Goal: Information Seeking & Learning: Find specific fact

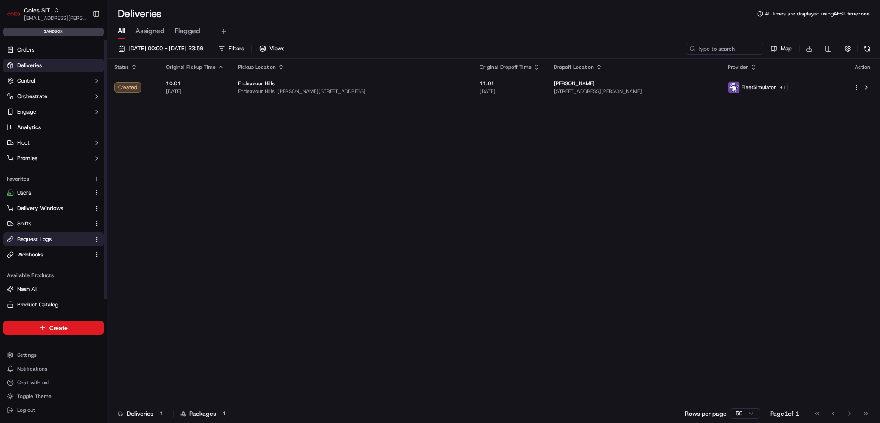
click at [28, 242] on button "Request Logs" at bounding box center [53, 239] width 100 height 14
click at [44, 236] on span "Request Logs" at bounding box center [34, 239] width 34 height 8
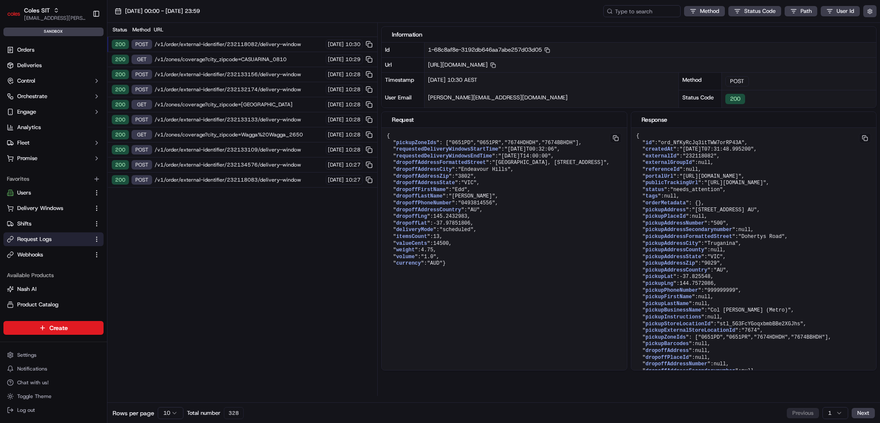
click at [244, 43] on span "/v1/order/external-identifier/232118082/delivery-window" at bounding box center [239, 44] width 169 height 7
drag, startPoint x: 397, startPoint y: 155, endPoint x: 484, endPoint y: 186, distance: 92.0
click at [483, 186] on pre "{ " pickupZoneIds ": [ "0651PD" , "0651PR" , "7674HDHDH" , "7674BBHDH" ], " req…" at bounding box center [504, 200] width 245 height 144
click at [483, 152] on span "requestedDeliveryWindowsStartTime" at bounding box center [447, 149] width 102 height 6
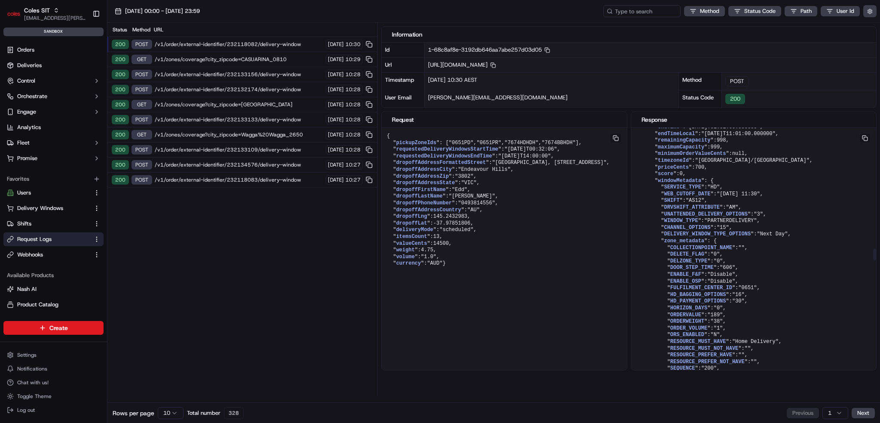
scroll to position [2665, 0]
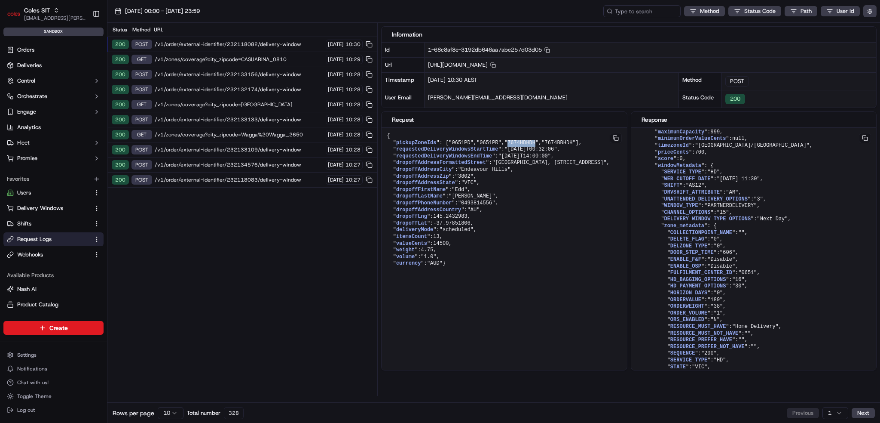
drag, startPoint x: 402, startPoint y: 161, endPoint x: 426, endPoint y: 162, distance: 24.5
click at [505, 146] on span ""7674HDHDH"" at bounding box center [522, 143] width 34 height 6
copy span "7674HDHDH"
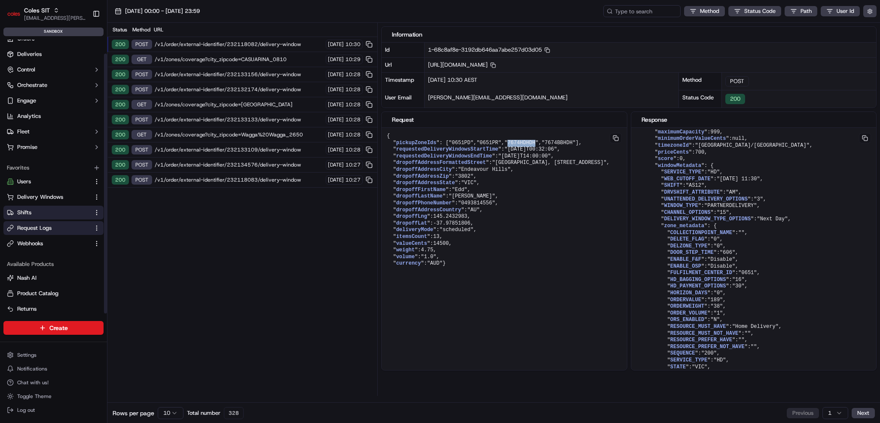
scroll to position [15, 0]
click at [17, 357] on html "Coles SIT ben.ellis@coles.com.au Toggle Sidebar sandbox Orders Deliveries Contr…" at bounding box center [440, 211] width 880 height 423
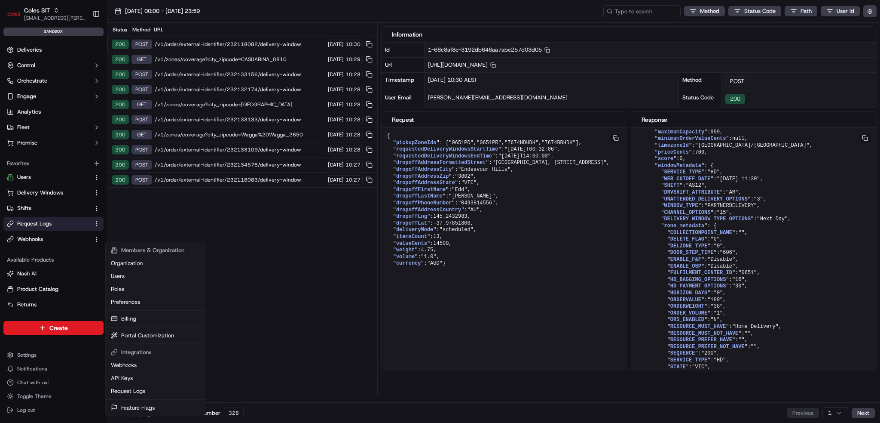
click at [32, 119] on html "Coles SIT ben.ellis@coles.com.au Toggle Sidebar sandbox Orders Deliveries Contr…" at bounding box center [440, 211] width 880 height 423
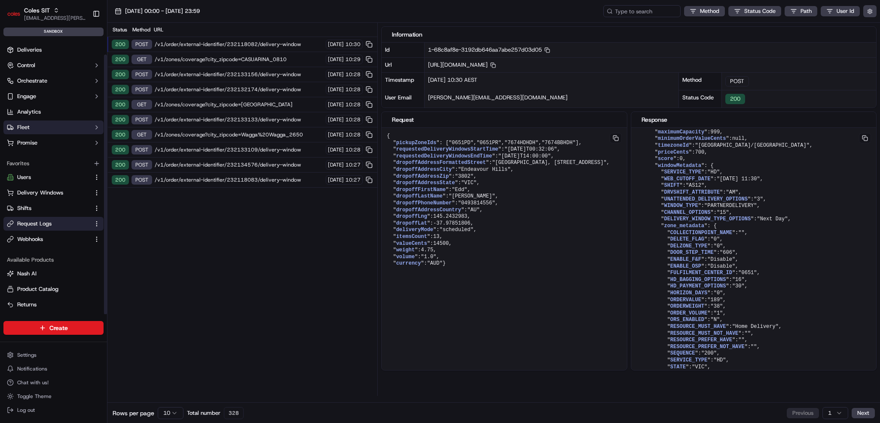
click at [33, 129] on button "Fleet" at bounding box center [53, 127] width 100 height 14
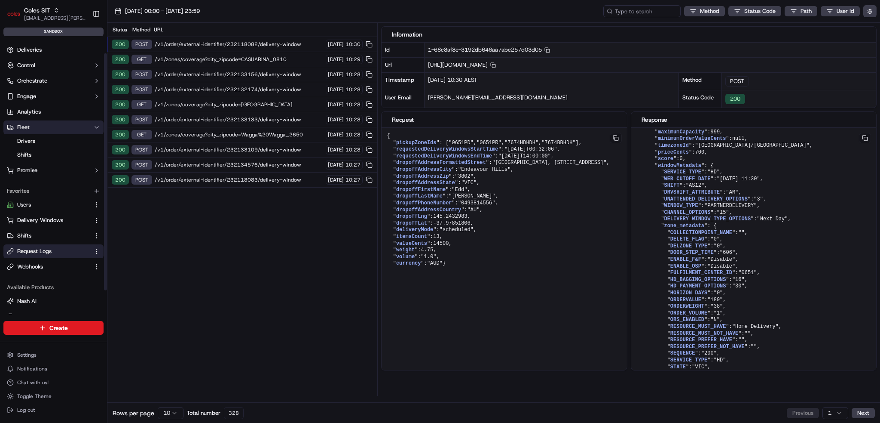
click at [34, 126] on button "Fleet" at bounding box center [53, 127] width 100 height 14
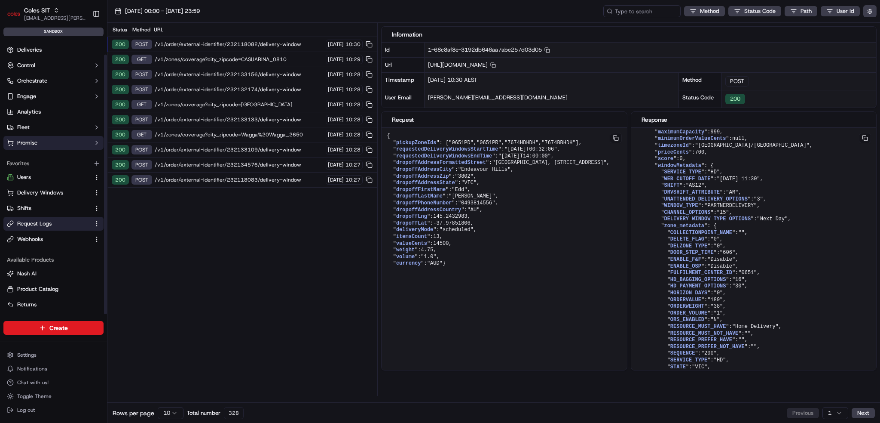
click at [37, 139] on span "Promise" at bounding box center [27, 143] width 20 height 8
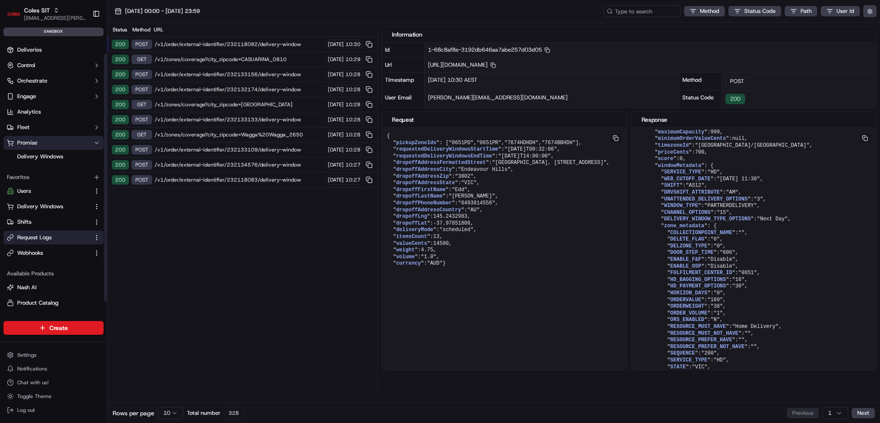
click at [37, 139] on span "Promise" at bounding box center [27, 143] width 20 height 8
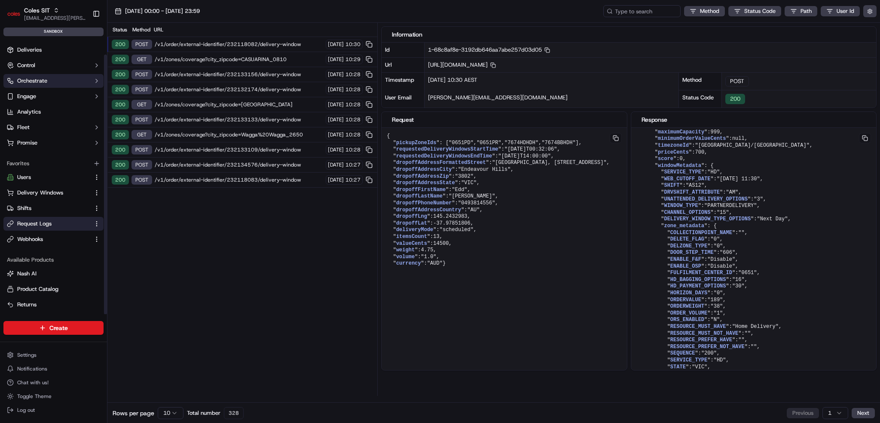
click at [48, 83] on button "Orchestrate" at bounding box center [53, 81] width 100 height 14
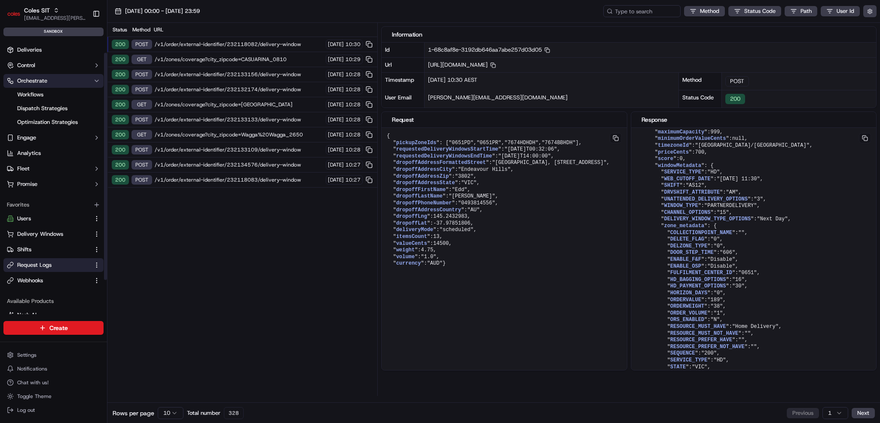
click at [52, 79] on button "Orchestrate" at bounding box center [53, 81] width 100 height 14
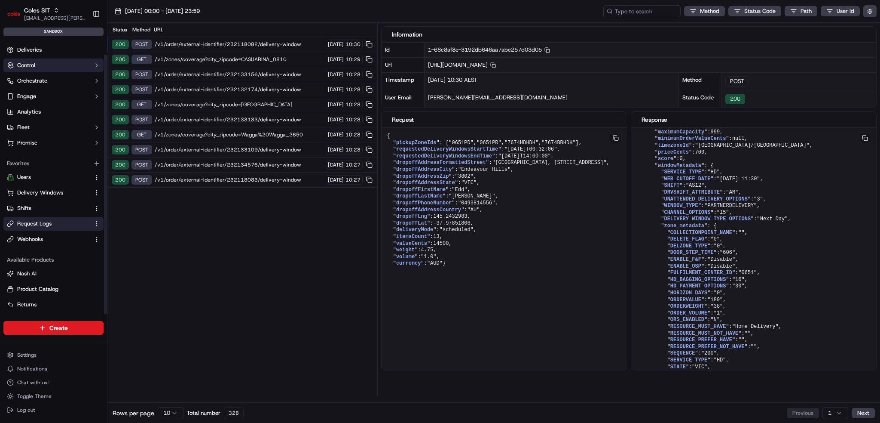
click at [54, 67] on button "Control" at bounding box center [53, 65] width 100 height 14
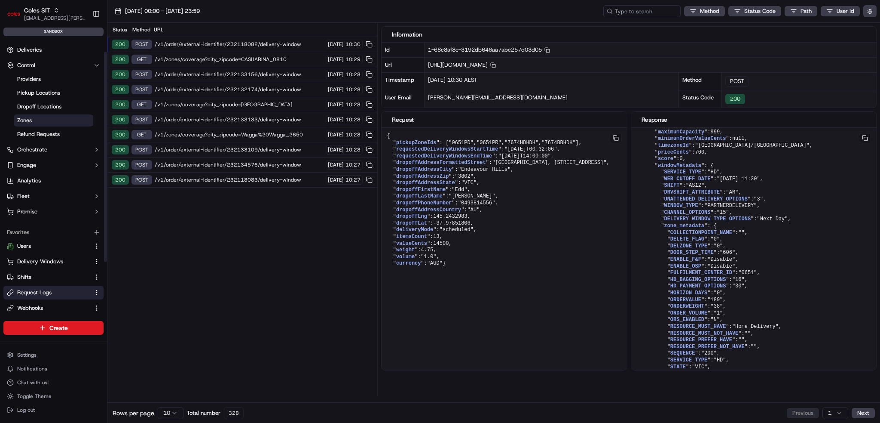
click at [54, 118] on link "Zones" at bounding box center [54, 120] width 80 height 12
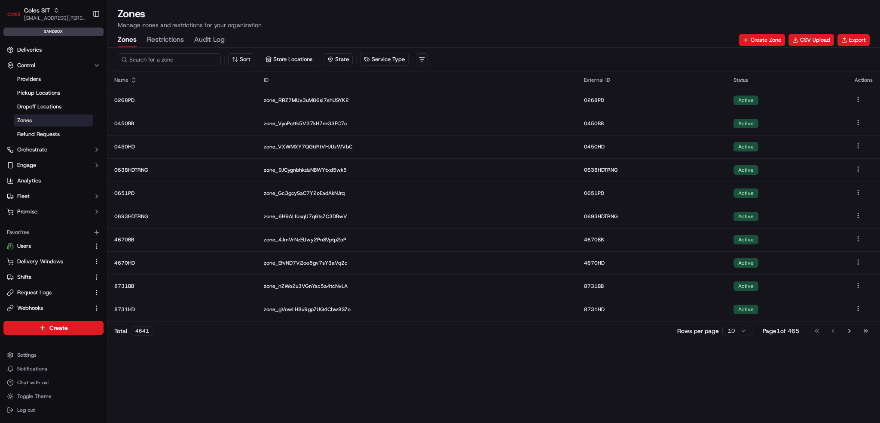
click at [176, 57] on input at bounding box center [169, 59] width 103 height 12
paste input "7674HDHDH"
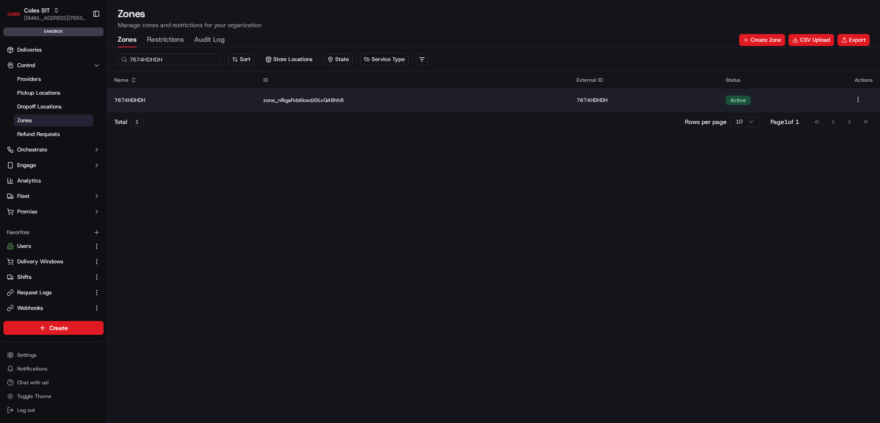
type input "7674HDHDH"
click at [198, 97] on p "7674HDHDH" at bounding box center [181, 100] width 135 height 7
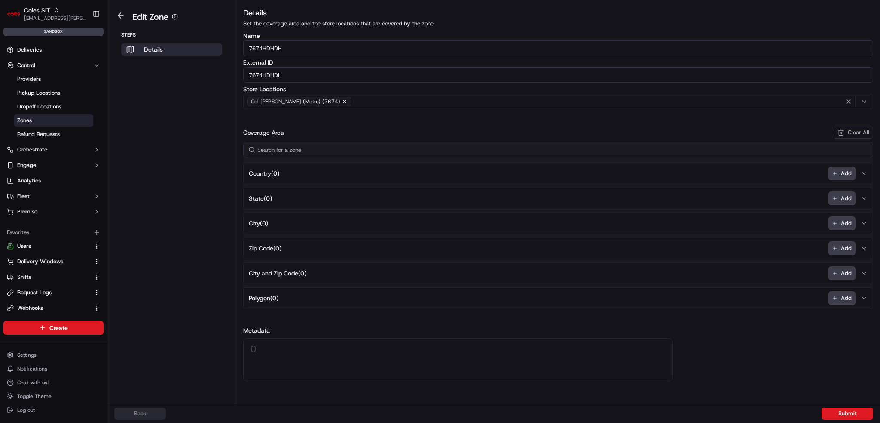
click at [347, 101] on div "Col Mel FulfilmentCen (Metro) (7674)" at bounding box center [299, 101] width 104 height 9
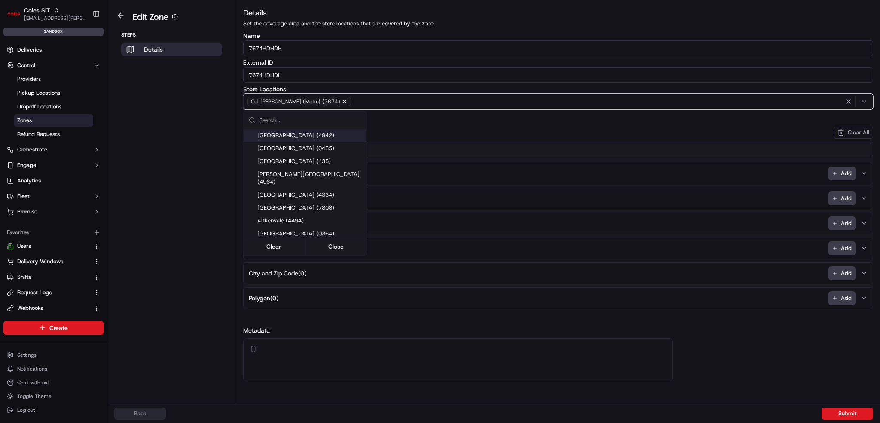
click at [390, 101] on html "Coles SIT ben.ellis@coles.com.au Toggle Sidebar sandbox Orders Deliveries Contr…" at bounding box center [440, 211] width 880 height 423
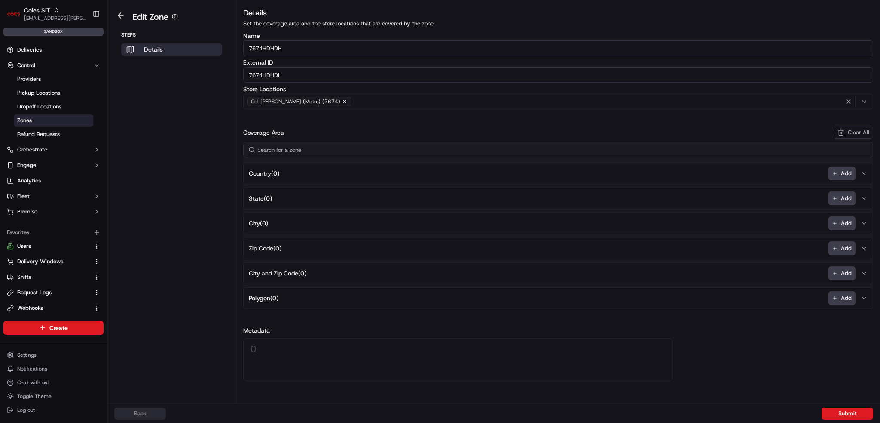
drag, startPoint x: 350, startPoint y: 132, endPoint x: 340, endPoint y: 120, distance: 15.9
click at [349, 132] on div "Coverage Area Clear All" at bounding box center [558, 132] width 630 height 12
click at [133, 409] on div "Back Submit" at bounding box center [493, 413] width 759 height 12
click at [120, 16] on button at bounding box center [121, 15] width 20 height 10
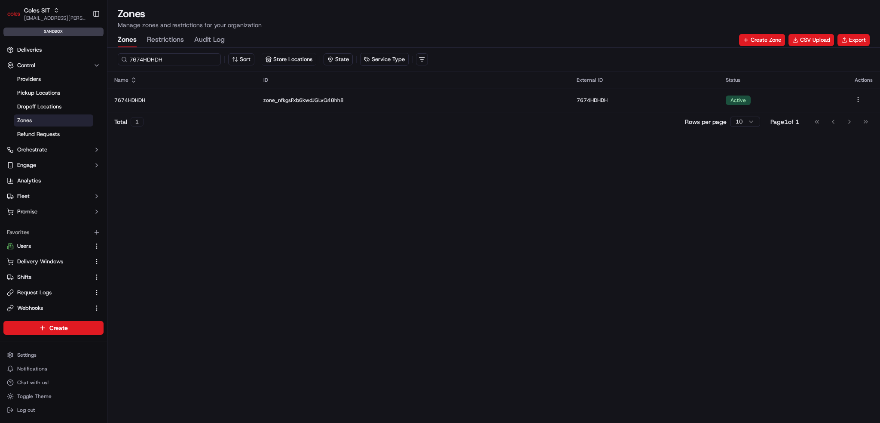
click at [170, 59] on input "7674HDHDH" at bounding box center [169, 59] width 103 height 12
click at [195, 168] on div "7674HDHDH Sort Store Locations State Service Type Name ID External ID Status Ac…" at bounding box center [493, 235] width 773 height 375
drag, startPoint x: 230, startPoint y: 223, endPoint x: 188, endPoint y: 168, distance: 69.6
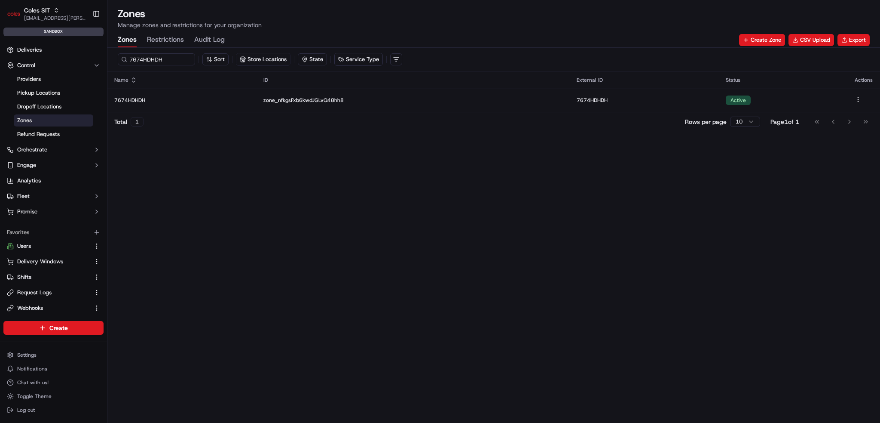
click at [227, 218] on div "7674HDHDH Sort Store Locations State Service Type Name ID External ID Status Ac…" at bounding box center [493, 235] width 773 height 375
click at [180, 59] on input "7674HDHDH" at bounding box center [169, 59] width 103 height 12
click at [180, 58] on input "7674HDHDH" at bounding box center [169, 59] width 103 height 12
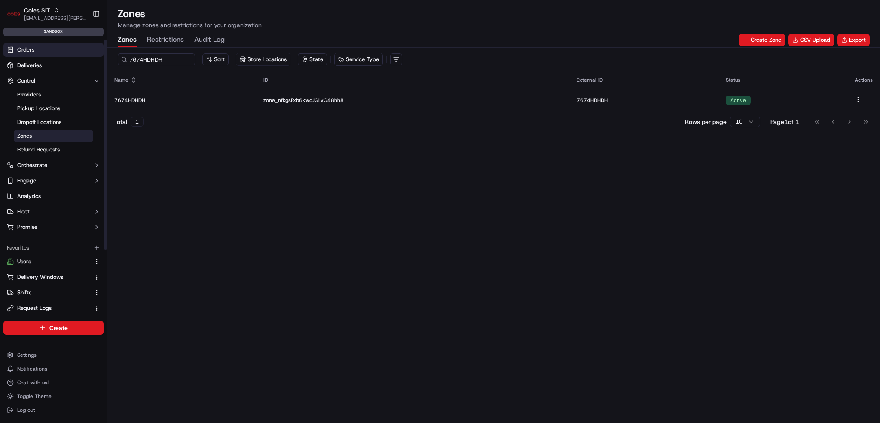
click at [40, 49] on link "Orders" at bounding box center [53, 50] width 100 height 14
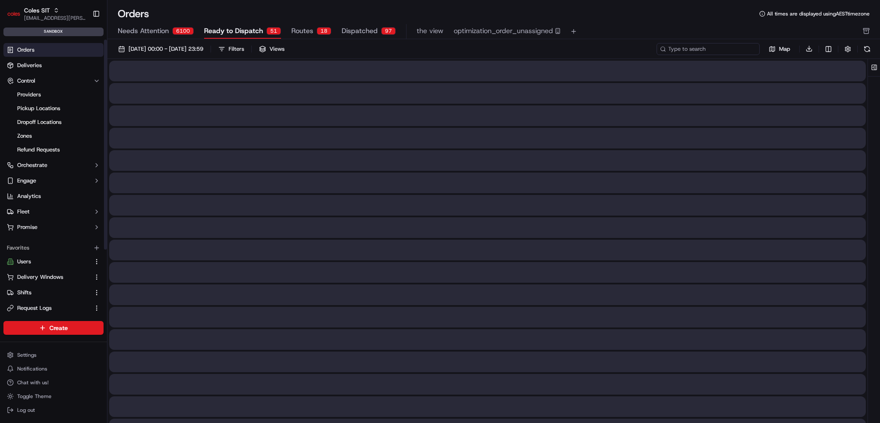
click at [734, 49] on input at bounding box center [708, 49] width 103 height 12
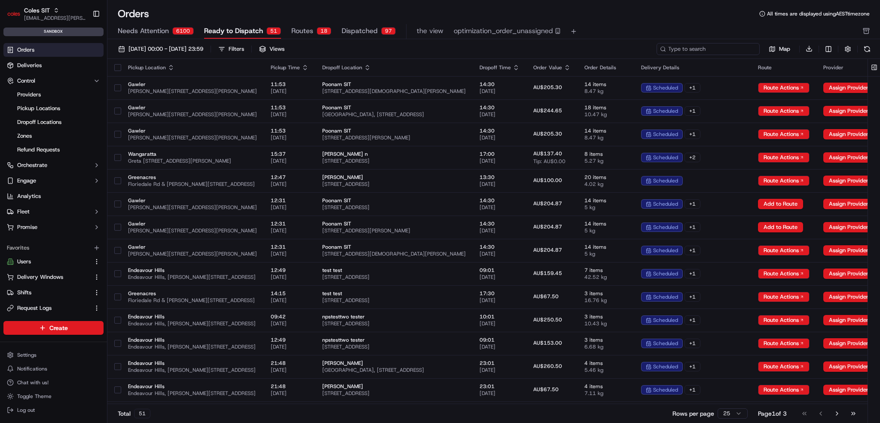
paste input "232118082"
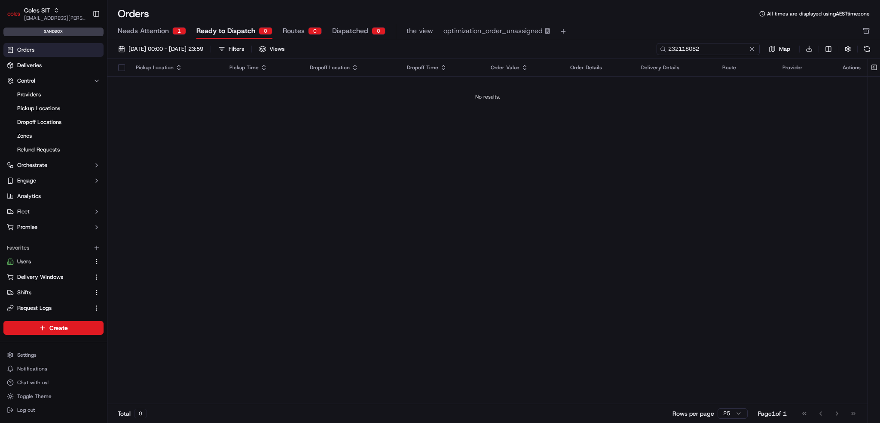
type input "232118082"
click at [157, 33] on span "Needs Attention" at bounding box center [143, 31] width 51 height 10
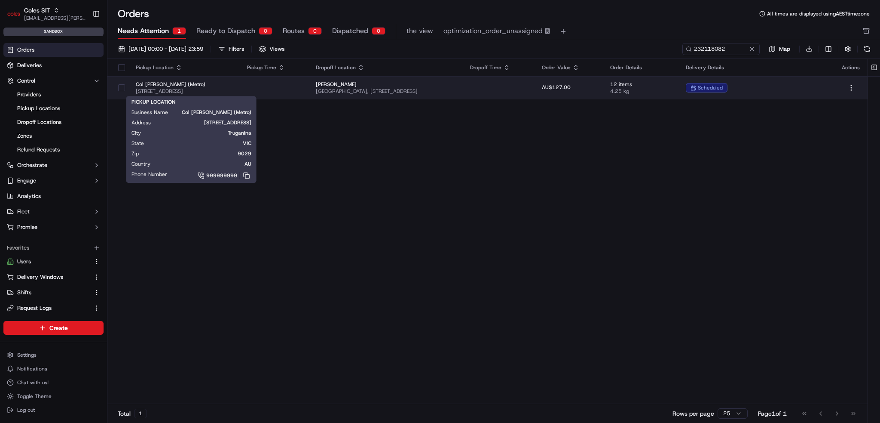
click at [228, 89] on span "500 Dohertys Road, Truganina VIC 9029, Australia" at bounding box center [185, 91] width 98 height 7
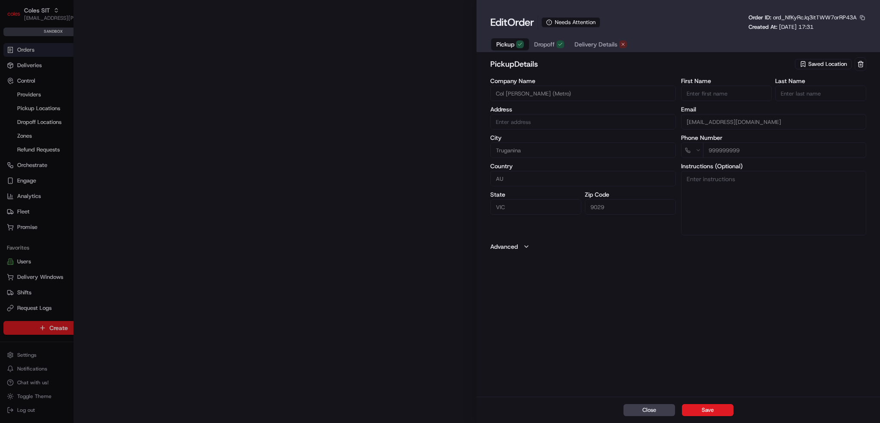
type input "500 Dohertys Road Truganina 9029 VIC AU"
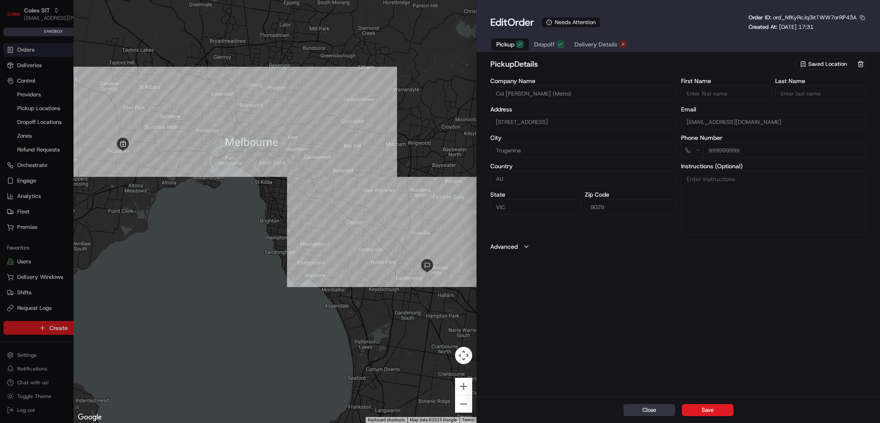
click at [651, 405] on button "Close" at bounding box center [650, 410] width 52 height 12
type input "+1"
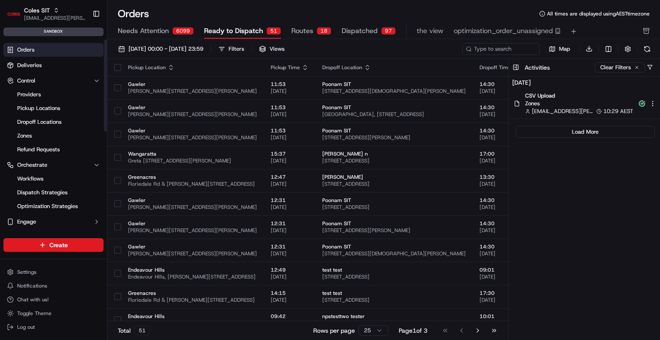
click at [12, 49] on icon at bounding box center [10, 50] width 5 height 6
click at [35, 48] on link "Orders" at bounding box center [53, 50] width 100 height 14
click at [145, 31] on span "Needs Attention" at bounding box center [143, 31] width 51 height 10
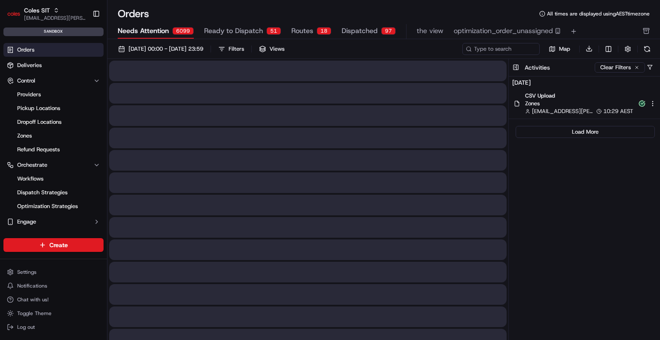
click at [225, 31] on span "Ready to Dispatch" at bounding box center [233, 31] width 59 height 10
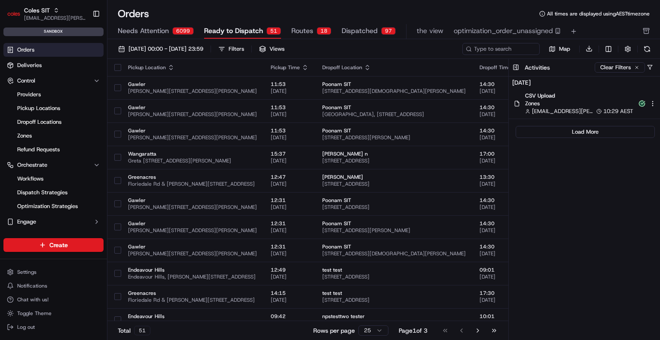
click at [244, 28] on span "Ready to Dispatch" at bounding box center [233, 31] width 59 height 10
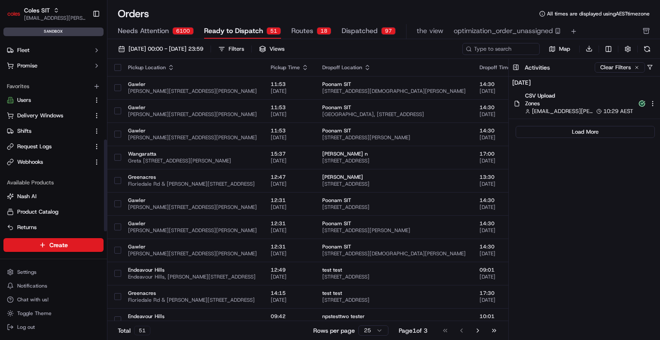
scroll to position [208, 0]
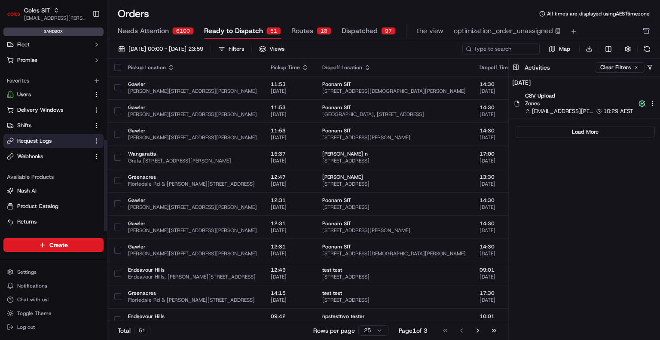
click at [49, 139] on span "Request Logs" at bounding box center [34, 141] width 34 height 8
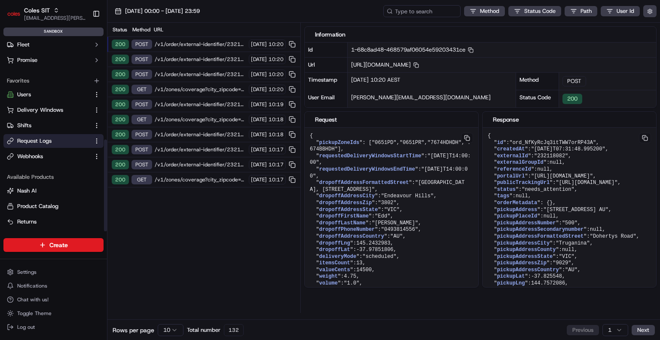
click at [211, 42] on span "/v1/order/external-identifier/232118082/delivery-window" at bounding box center [201, 44] width 92 height 7
click at [536, 158] on span ""232118082"" at bounding box center [551, 156] width 34 height 6
click at [553, 155] on span ""232118082"" at bounding box center [551, 156] width 34 height 6
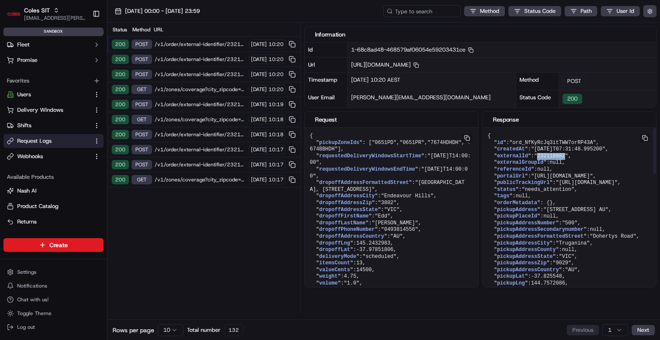
copy span "232118082"
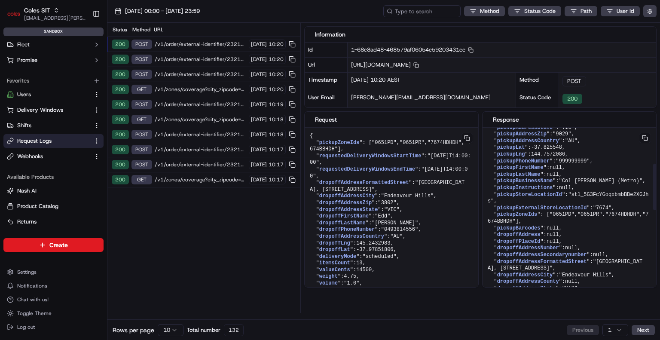
scroll to position [172, 0]
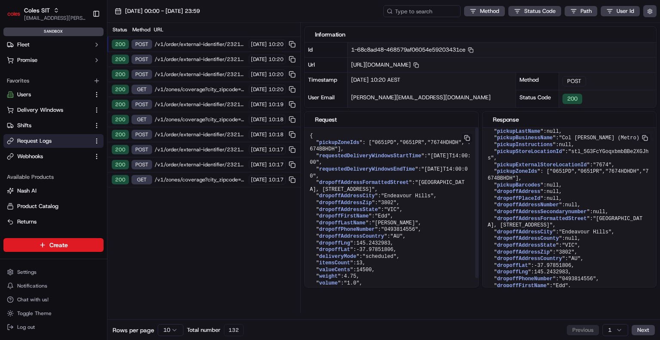
click at [243, 257] on div "Status Method URL 200 POST /v1/order/external-identifier/232118082/delivery-win…" at bounding box center [203, 168] width 193 height 290
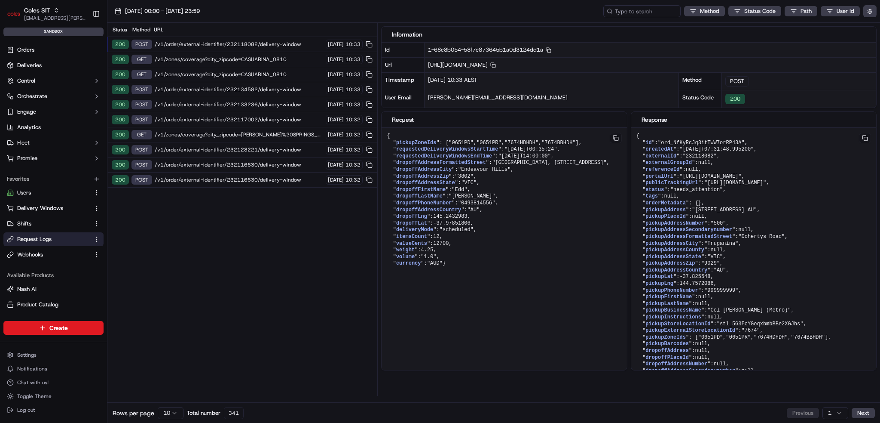
click at [277, 43] on span "/v1/order/external-identifier/232118082/delivery-window" at bounding box center [239, 44] width 169 height 7
click at [282, 40] on div "200 POST /v1/order/external-identifier/232118082/delivery-window 16/09/2025 10:…" at bounding box center [242, 44] width 270 height 15
click at [505, 146] on span ""7674HDHDH"" at bounding box center [522, 143] width 34 height 6
click at [35, 199] on button "Users" at bounding box center [53, 193] width 100 height 14
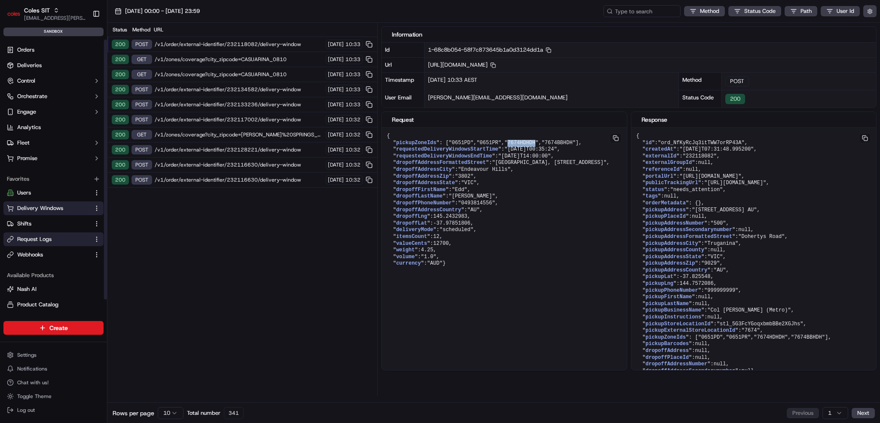
click at [31, 206] on span "Delivery Windows" at bounding box center [40, 208] width 46 height 8
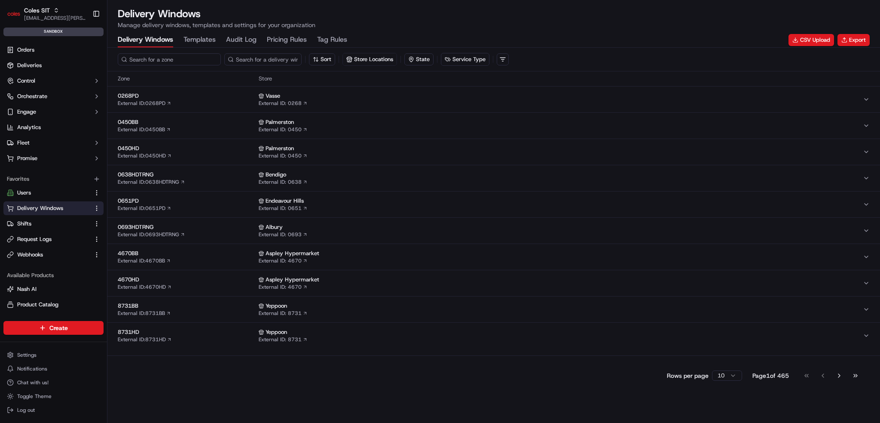
click at [144, 60] on input at bounding box center [169, 59] width 103 height 12
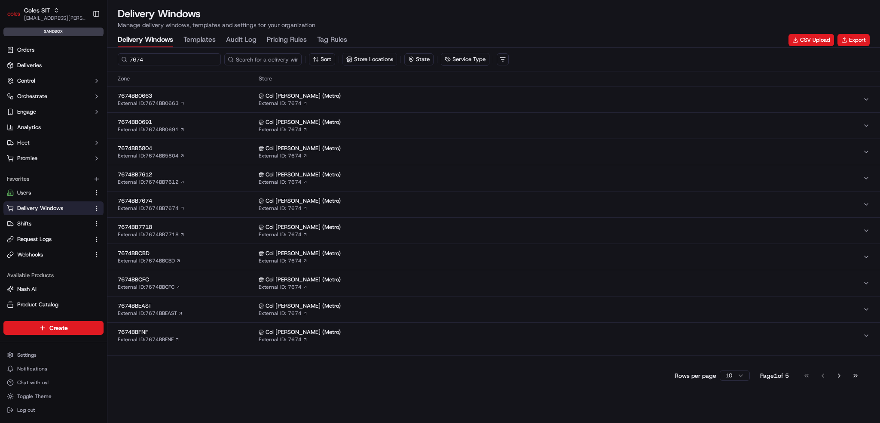
type input "7674"
click at [208, 98] on span "7674BB0663" at bounding box center [187, 96] width 138 height 8
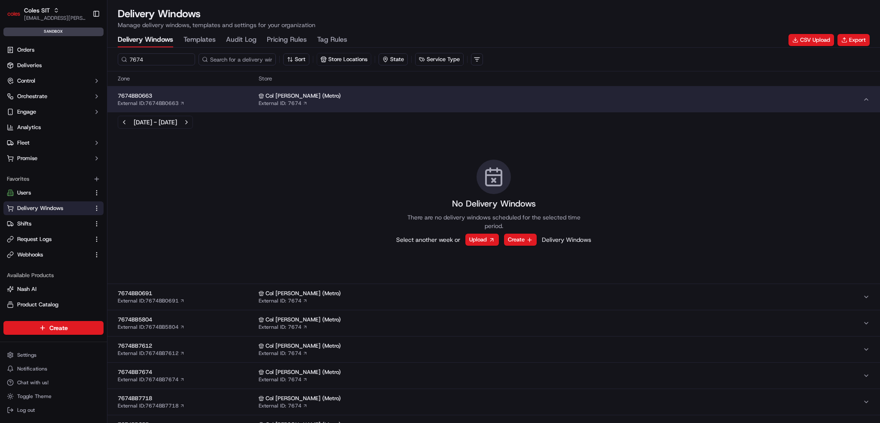
click at [208, 98] on span "7674BB0663" at bounding box center [187, 96] width 138 height 8
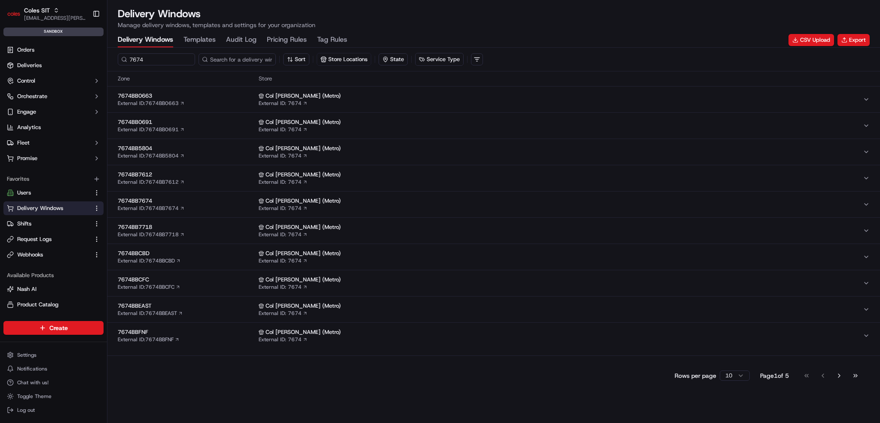
click at [208, 122] on span "7674BB0691" at bounding box center [187, 122] width 138 height 8
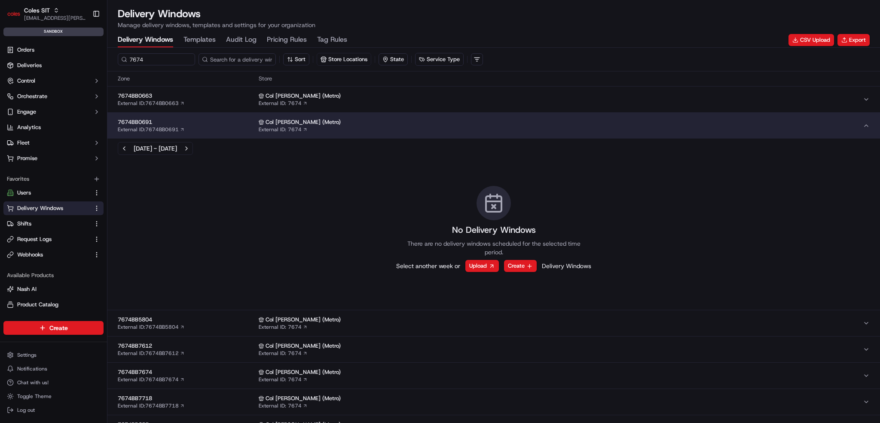
click at [208, 122] on span "7674BB0691" at bounding box center [187, 122] width 138 height 8
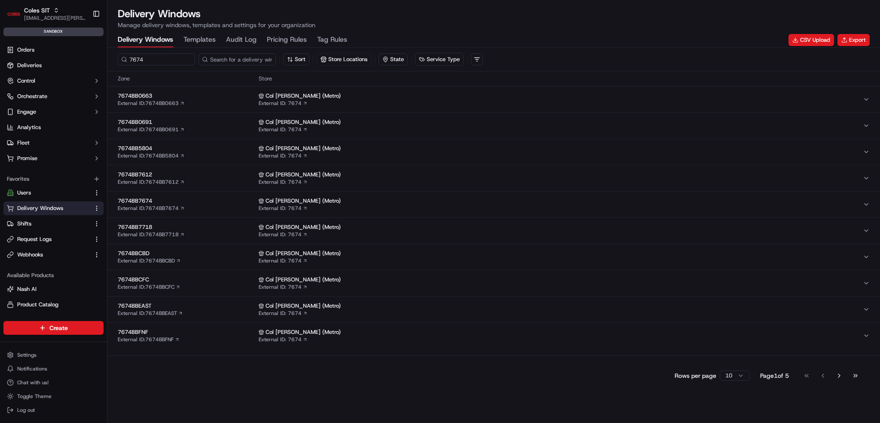
click at [202, 149] on span "7674BB5804" at bounding box center [187, 148] width 138 height 8
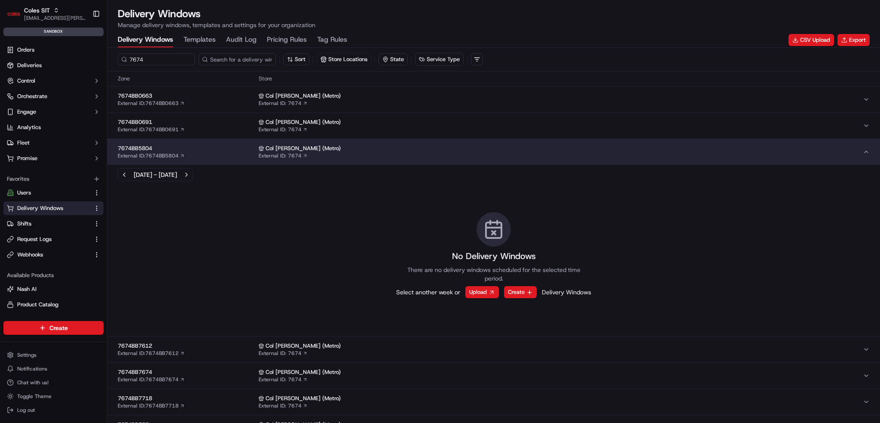
click at [202, 149] on span "7674BB5804" at bounding box center [187, 148] width 138 height 8
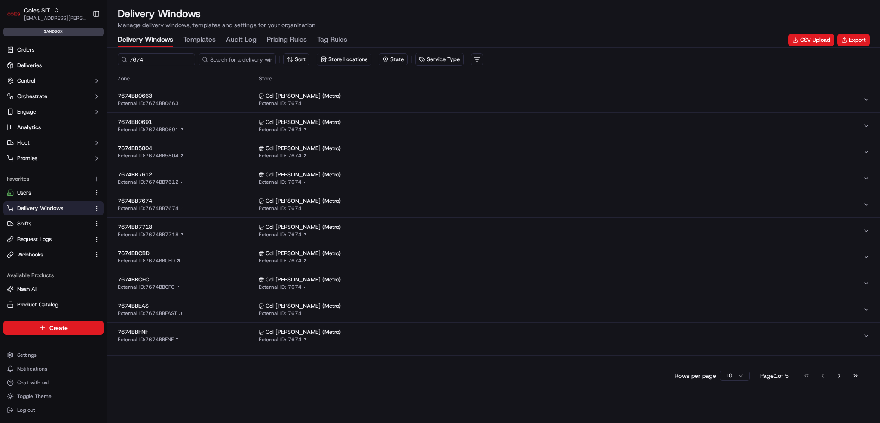
click at [197, 175] on span "7674BB7612" at bounding box center [187, 175] width 138 height 8
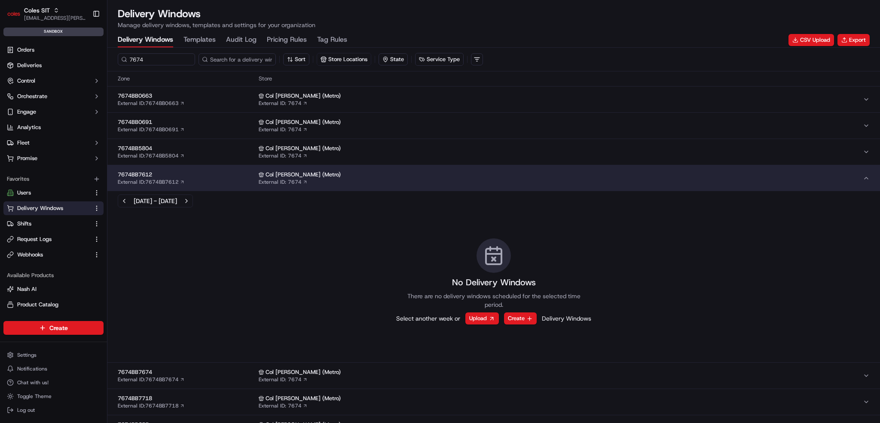
click at [197, 175] on span "7674BB7612" at bounding box center [187, 175] width 138 height 8
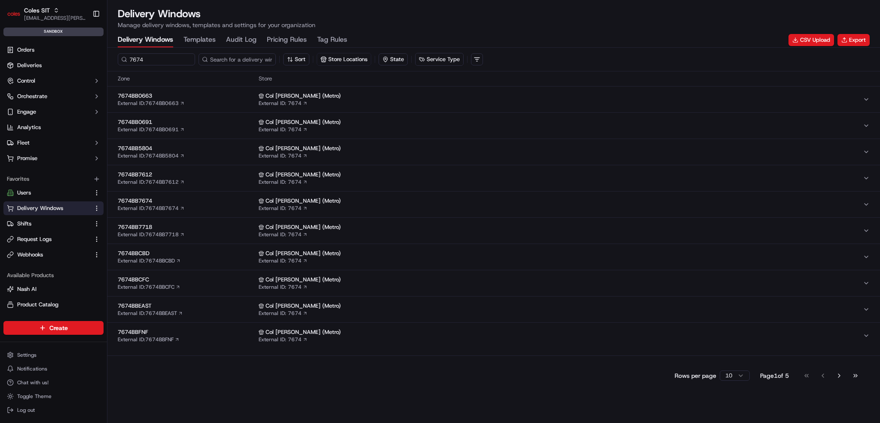
click at [197, 199] on span "7674BB7674" at bounding box center [187, 201] width 138 height 8
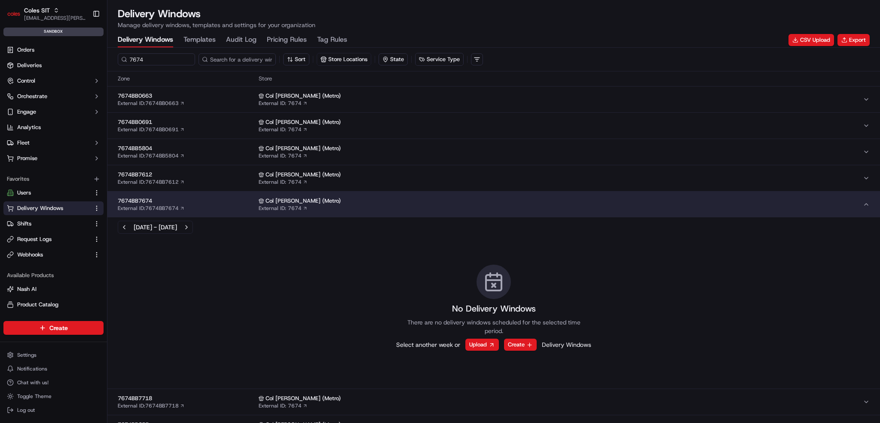
click at [197, 199] on span "7674BB7674" at bounding box center [187, 201] width 138 height 8
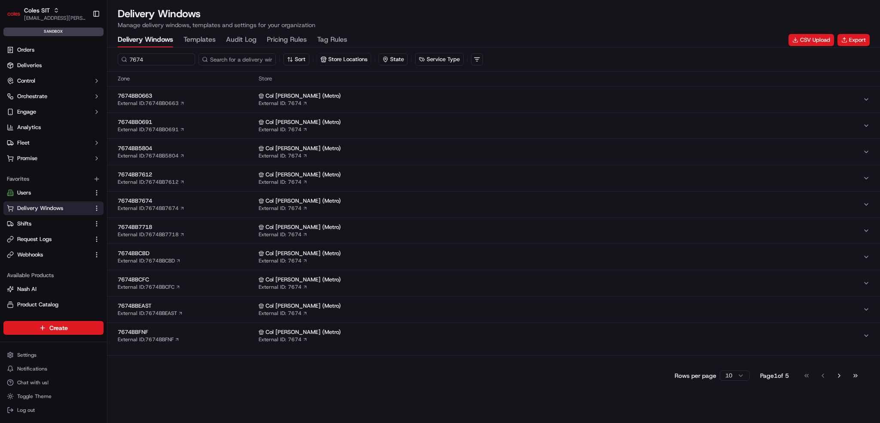
click at [199, 218] on button "7674BB7718 External ID: 7674BB7718 Col Mel FulfilmentCen (Metro) External ID: 7…" at bounding box center [493, 231] width 773 height 26
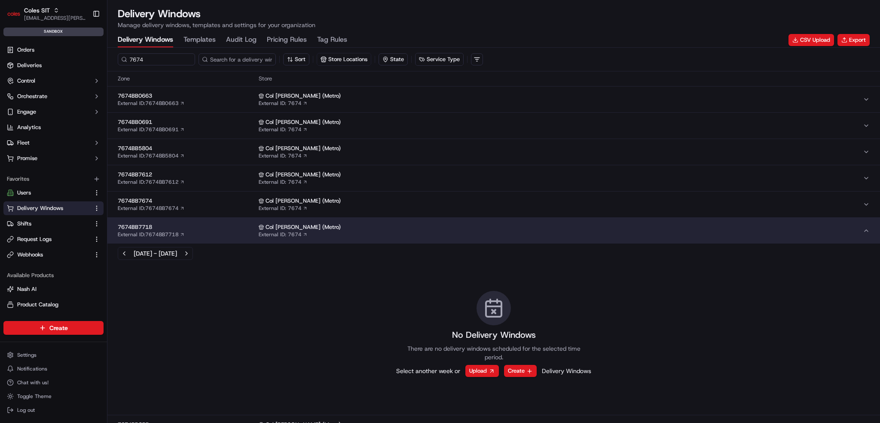
click at [198, 228] on span "7674BB7718" at bounding box center [187, 227] width 138 height 8
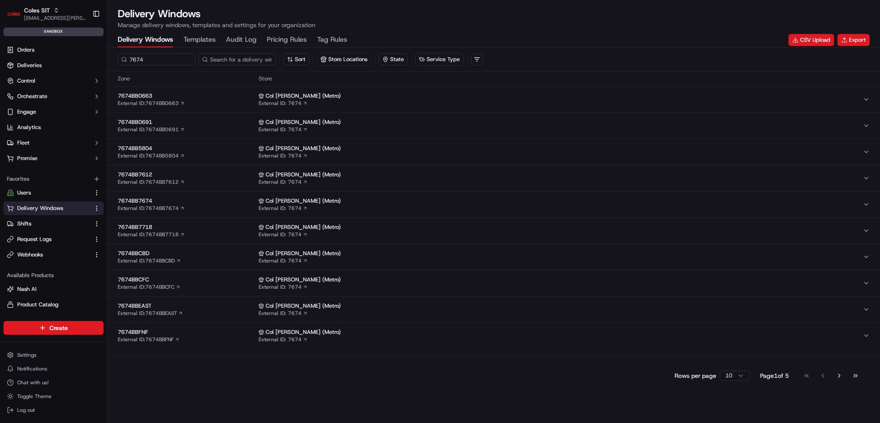
click at [203, 255] on span "7674BBCBD" at bounding box center [187, 253] width 138 height 8
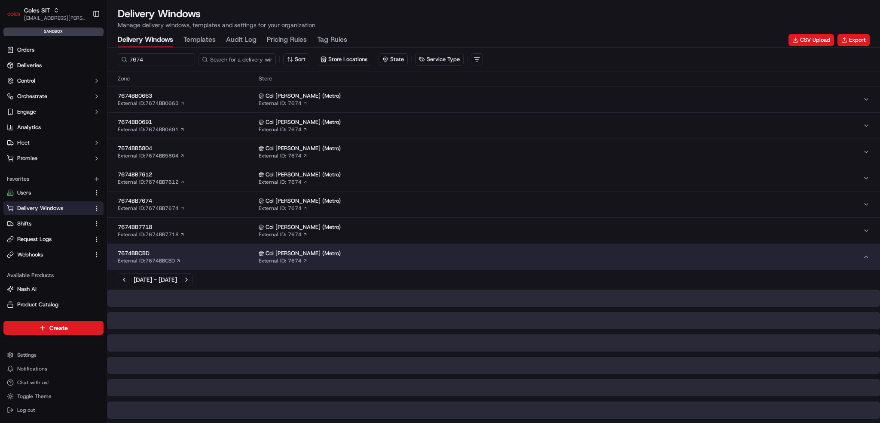
click at [202, 255] on span "7674BBCBD" at bounding box center [187, 253] width 138 height 8
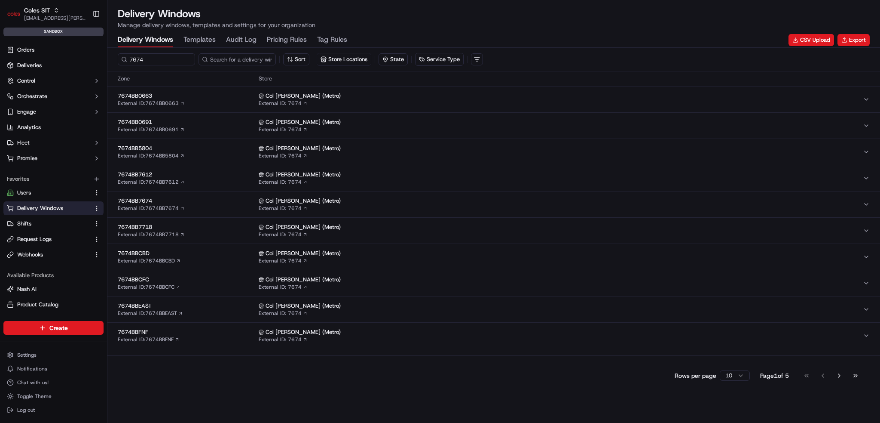
click at [208, 287] on div "7674BBCFC External ID: 7674BBCFC" at bounding box center [187, 283] width 138 height 15
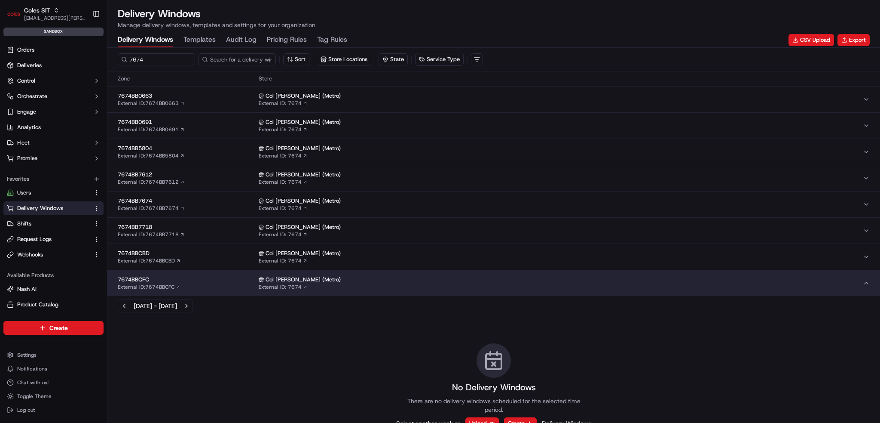
click at [210, 292] on button "7674BBCFC External ID: 7674BBCFC Col Mel FulfilmentCen (Metro) External ID: 7674" at bounding box center [493, 283] width 773 height 26
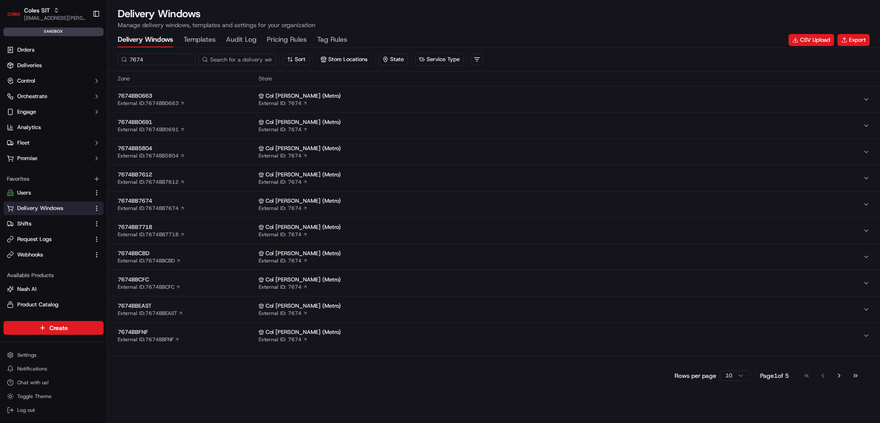
click at [212, 311] on div "7674BBEAST External ID: 7674BBEAST" at bounding box center [187, 309] width 138 height 15
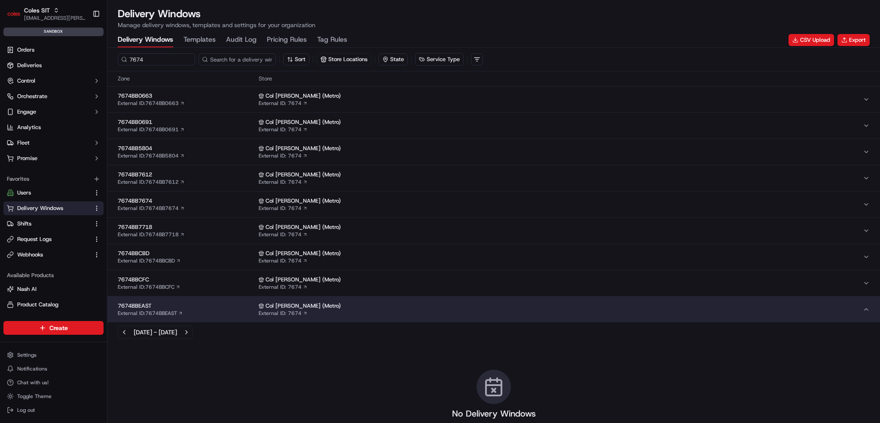
click at [214, 312] on div "7674BBEAST External ID: 7674BBEAST" at bounding box center [187, 309] width 138 height 15
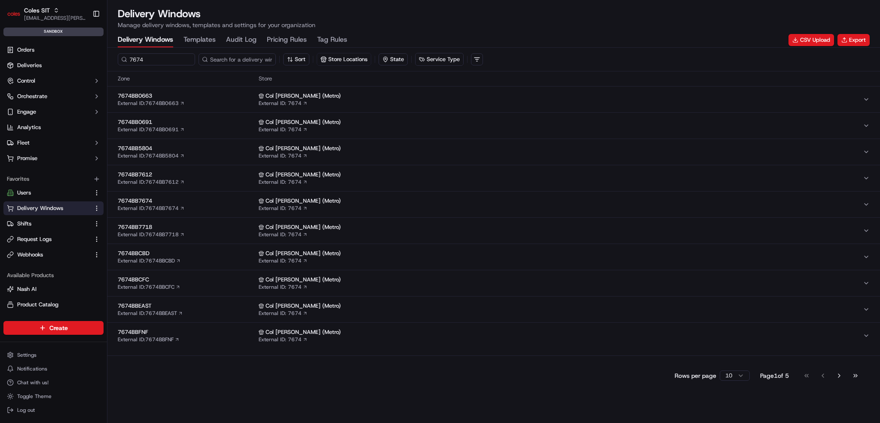
click at [215, 331] on span "7674BBFNF" at bounding box center [187, 332] width 138 height 8
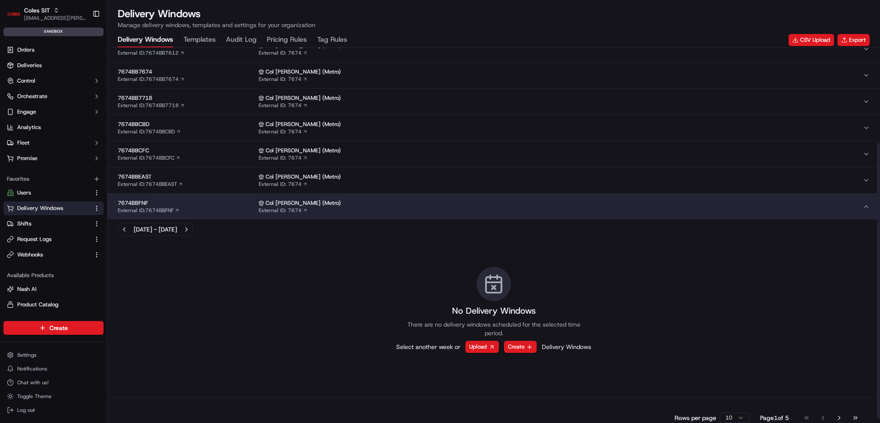
click at [231, 207] on div "7674BBFNF External ID: 7674BBFNF" at bounding box center [187, 206] width 138 height 15
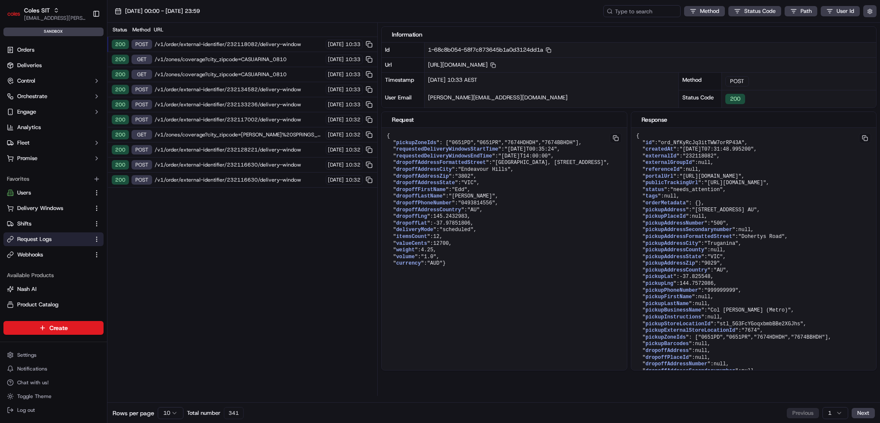
click at [217, 42] on span "/v1/order/external-identifier/232118082/delivery-window" at bounding box center [239, 44] width 169 height 7
click at [258, 48] on div "200 POST /v1/order/external-identifier/232134597/delivery-window 16/09/2025 10:…" at bounding box center [242, 44] width 270 height 15
click at [254, 54] on div "200 POST /v1/order/external-identifier/232118082/delivery-window 16/09/2025 10:…" at bounding box center [242, 59] width 270 height 15
click at [257, 46] on span "/v1/order/external-identifier/232134597/delivery-window" at bounding box center [239, 44] width 169 height 7
click at [251, 58] on span "/v1/order/external-identifier/232118082/delivery-window" at bounding box center [239, 59] width 169 height 7
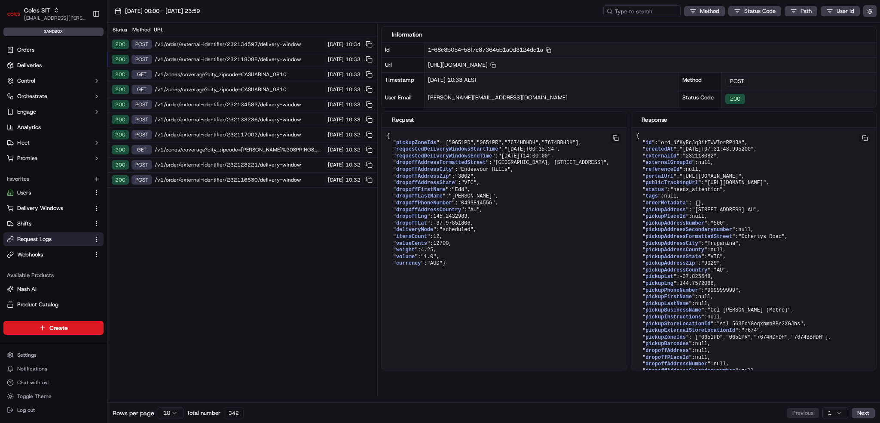
click at [260, 48] on div "200 POST /v1/order/external-identifier/232134597/delivery-window 16/09/2025 10:…" at bounding box center [242, 44] width 270 height 15
click at [257, 56] on span "/v1/order/external-identifier/232118082/delivery-window" at bounding box center [239, 59] width 169 height 7
click at [267, 48] on div "200 POST /v1/order/external-identifier/232134597/delivery-window 16/09/2025 10:…" at bounding box center [242, 44] width 270 height 15
click at [449, 146] on span ""7673HDSPKA"" at bounding box center [467, 143] width 37 height 6
drag, startPoint x: 417, startPoint y: 148, endPoint x: 422, endPoint y: 154, distance: 7.7
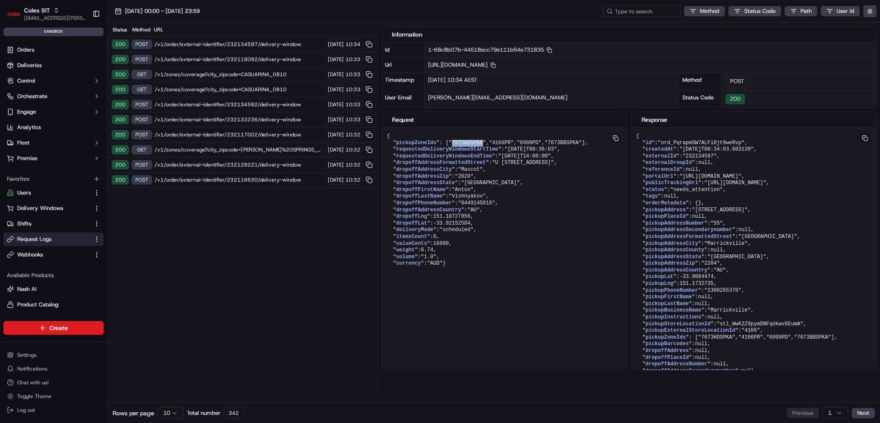
click at [449, 146] on span ""7673HDSPKA"" at bounding box center [467, 143] width 37 height 6
click at [203, 56] on span "/v1/order/external-identifier/232118082/delivery-window" at bounding box center [239, 59] width 169 height 7
click at [211, 46] on span "/v1/order/external-identifier/232134597/delivery-window" at bounding box center [239, 44] width 169 height 7
click at [199, 64] on div "200 POST /v1/order/external-identifier/232118082/delivery-window 16/09/2025 10:…" at bounding box center [242, 59] width 270 height 15
click at [206, 47] on span "/v1/order/external-identifier/232134597/delivery-window" at bounding box center [239, 44] width 169 height 7
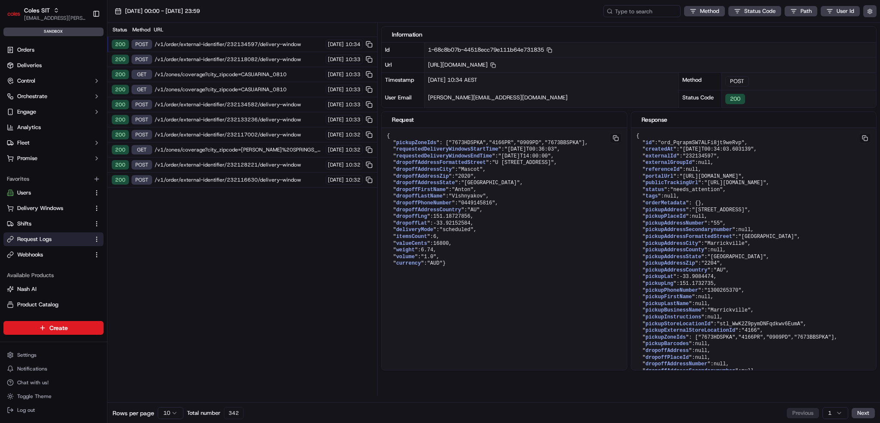
click at [199, 59] on span "/v1/order/external-identifier/232118082/delivery-window" at bounding box center [239, 59] width 169 height 7
click at [206, 48] on div "200 POST /v1/order/external-identifier/232134597/delivery-window 16/09/2025 10:…" at bounding box center [242, 44] width 270 height 15
click at [201, 59] on span "/v1/order/external-identifier/232118082/delivery-window" at bounding box center [239, 59] width 169 height 7
click at [246, 60] on span "/v1/order/external-identifier/232118082/delivery-window" at bounding box center [239, 59] width 169 height 7
click at [238, 101] on span "/v1/order/external-identifier/232134582/delivery-window" at bounding box center [239, 104] width 169 height 7
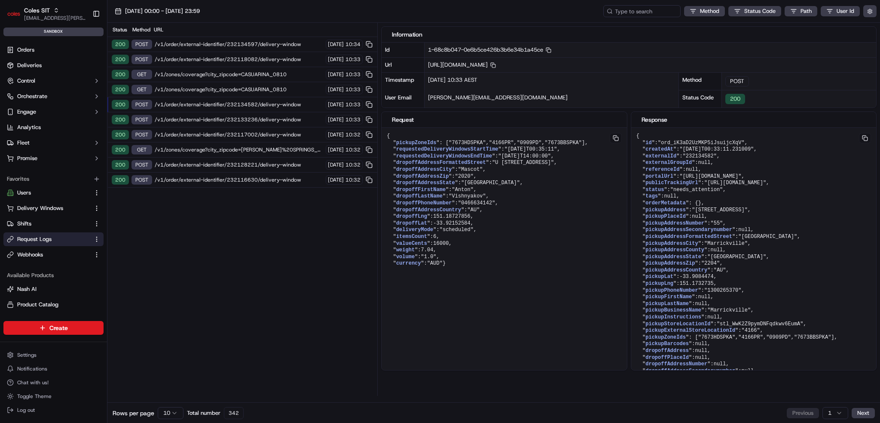
click at [236, 116] on span "/v1/order/external-identifier/232133236/delivery-window" at bounding box center [239, 119] width 169 height 7
click at [238, 132] on span "/v1/order/external-identifier/232117002/delivery-window" at bounding box center [239, 134] width 169 height 7
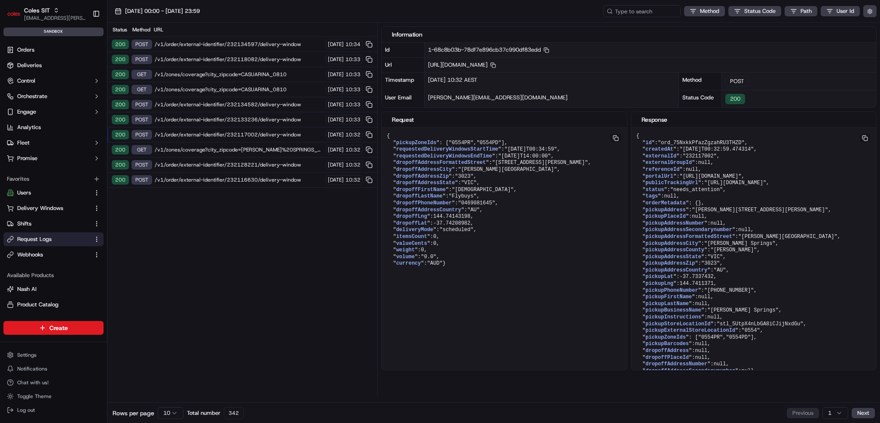
click at [247, 51] on div "200 POST /v1/order/external-identifier/232134597/delivery-window 16/09/2025 10:…" at bounding box center [242, 44] width 270 height 15
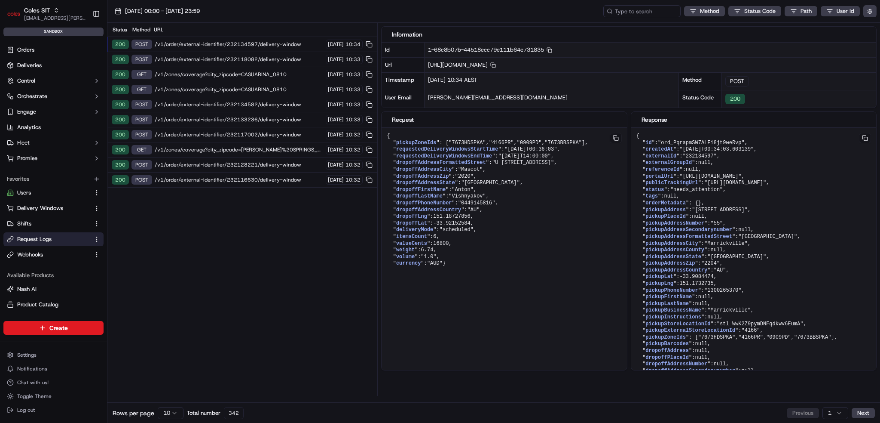
click at [248, 44] on span "/v1/order/external-identifier/232134597/delivery-window" at bounding box center [239, 44] width 169 height 7
click at [251, 53] on div "200 POST /v1/order/external-identifier/232118082/delivery-window 16/09/2025 10:…" at bounding box center [242, 59] width 270 height 15
click at [239, 58] on span "/v1/order/external-identifier/232118082/delivery-window" at bounding box center [239, 59] width 169 height 7
click at [477, 146] on span ""0651PR"" at bounding box center [489, 143] width 25 height 6
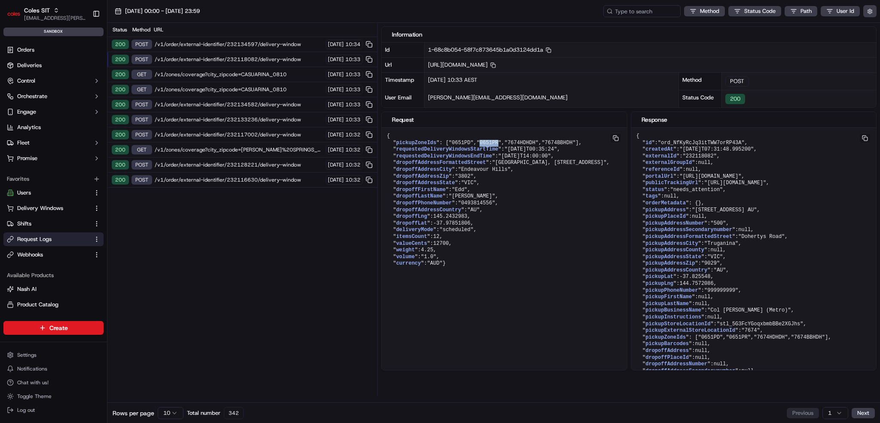
click at [477, 146] on span ""0651PR"" at bounding box center [489, 143] width 25 height 6
click at [505, 146] on span ""7674HDHDH"" at bounding box center [522, 143] width 34 height 6
drag, startPoint x: 407, startPoint y: 160, endPoint x: 346, endPoint y: 224, distance: 89.1
click at [349, 222] on div "Status Method URL 200 POST /v1/order/external-identifier/232134597/delivery-win…" at bounding box center [242, 209] width 270 height 373
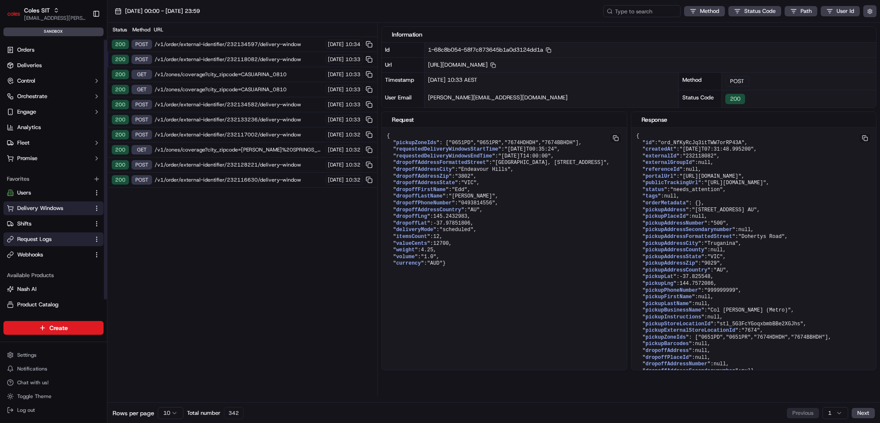
click at [41, 202] on button "Delivery Windows" at bounding box center [53, 208] width 100 height 14
click at [45, 206] on span "Delivery Windows" at bounding box center [40, 208] width 46 height 8
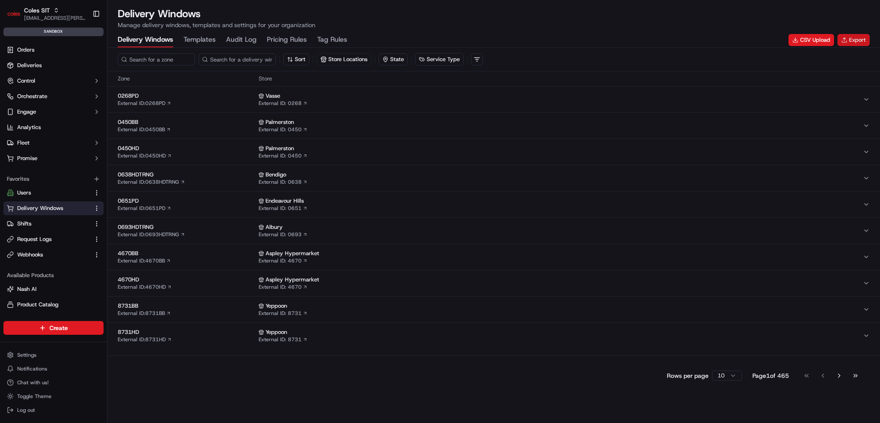
click at [850, 44] on button "Export" at bounding box center [854, 40] width 32 height 12
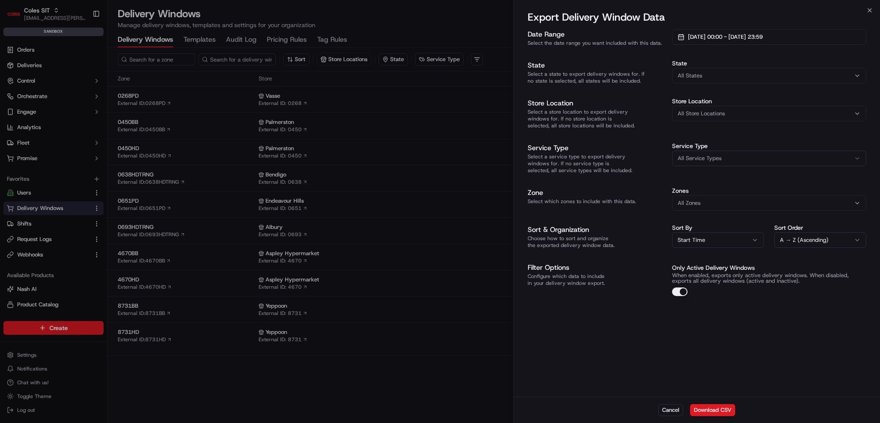
click at [722, 409] on button "Download CSV" at bounding box center [712, 410] width 45 height 12
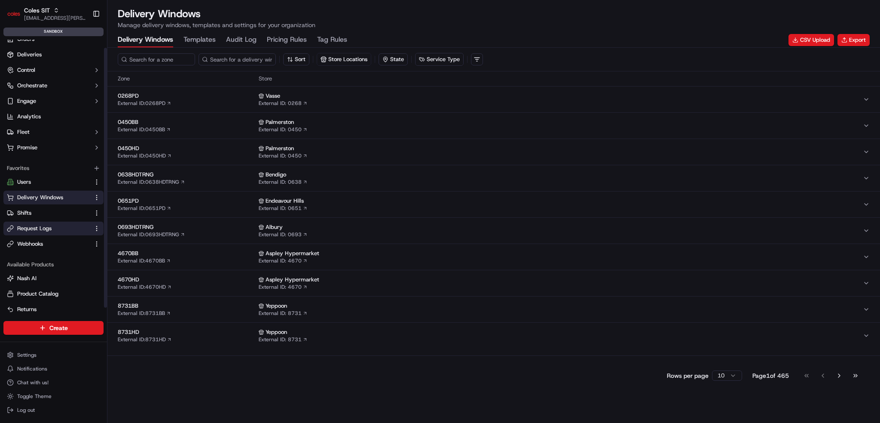
scroll to position [15, 0]
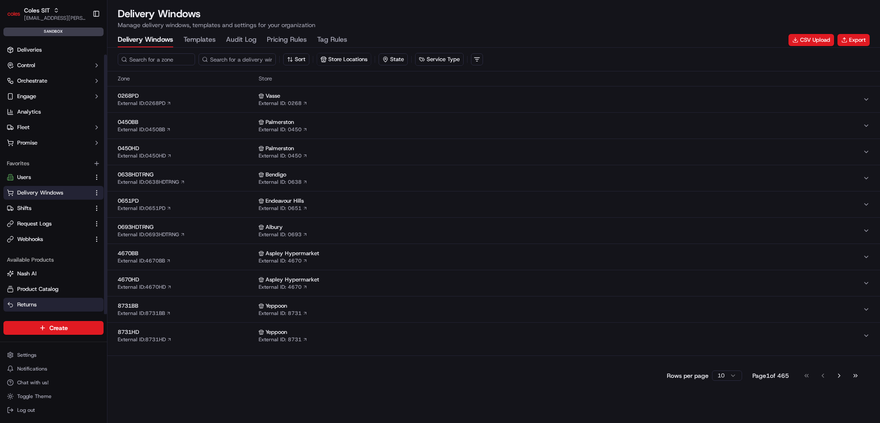
click at [24, 299] on button "Returns" at bounding box center [53, 304] width 100 height 14
click at [838, 374] on button "Go to next page" at bounding box center [839, 375] width 15 height 12
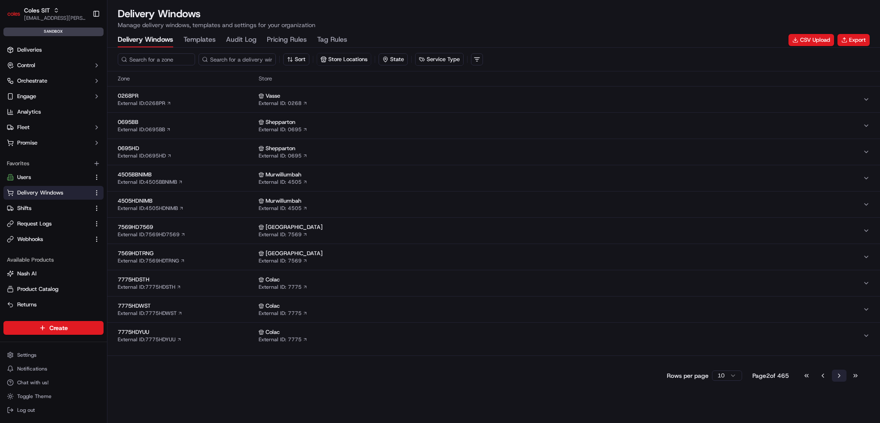
click at [837, 373] on button "Go to next page" at bounding box center [839, 375] width 15 height 12
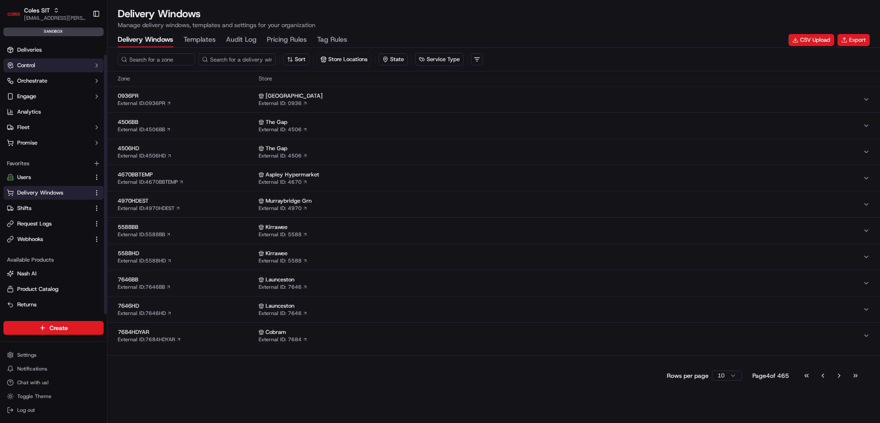
click at [44, 65] on button "Control" at bounding box center [53, 65] width 100 height 14
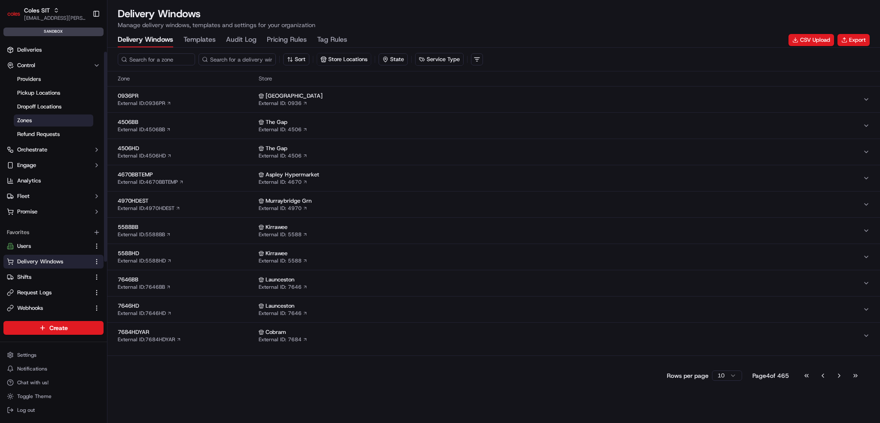
click at [31, 118] on span "Zones" at bounding box center [24, 120] width 15 height 8
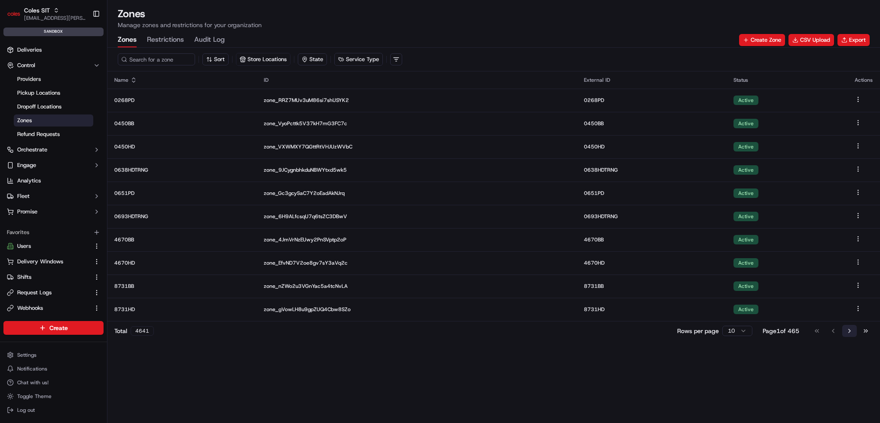
click at [846, 326] on button "Go to next page" at bounding box center [850, 331] width 15 height 12
click at [839, 333] on button "Go to previous page" at bounding box center [833, 331] width 15 height 12
click at [848, 328] on button "Go to next page" at bounding box center [850, 331] width 15 height 12
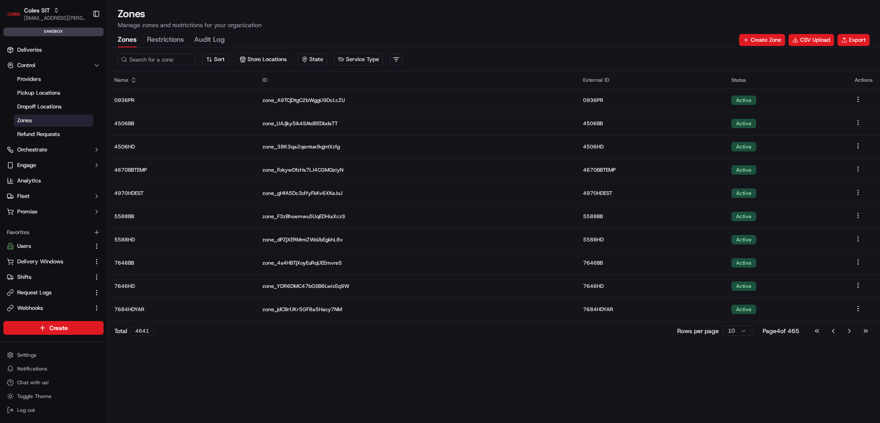
click at [848, 328] on button "Go to next page" at bounding box center [850, 331] width 15 height 12
click at [849, 330] on button "Go to next page" at bounding box center [850, 331] width 15 height 12
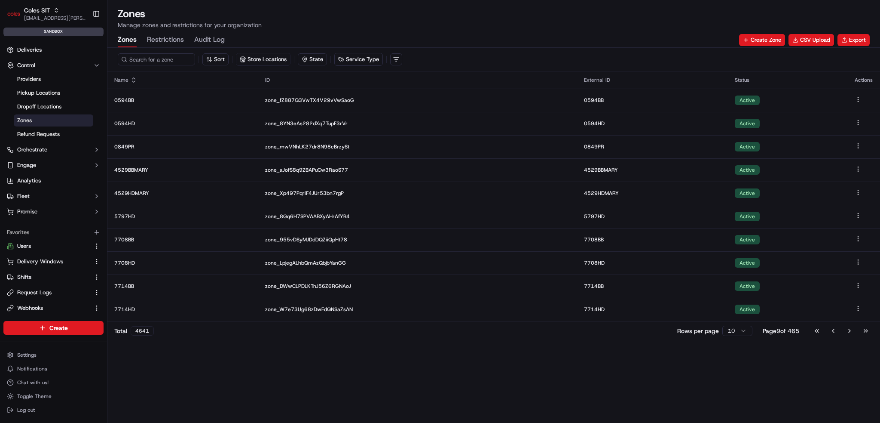
click at [849, 330] on button "Go to next page" at bounding box center [850, 331] width 15 height 12
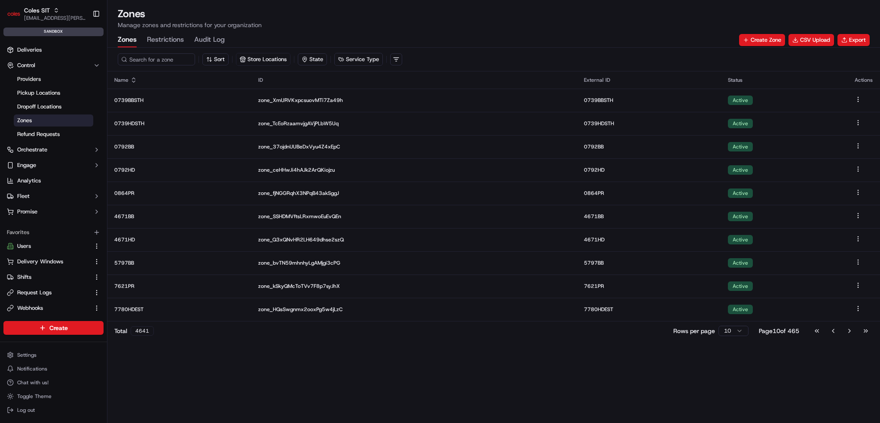
click at [849, 330] on button "Go to next page" at bounding box center [850, 331] width 15 height 12
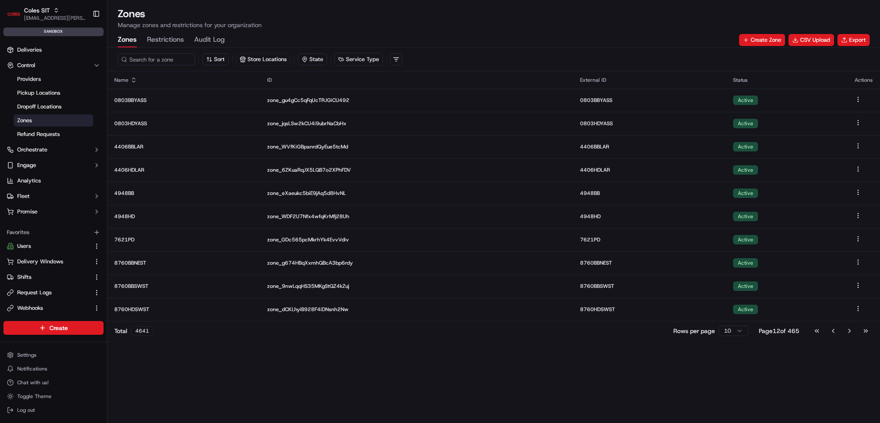
click at [849, 330] on button "Go to next page" at bounding box center [850, 331] width 15 height 12
click at [836, 331] on button "Go to previous page" at bounding box center [833, 331] width 15 height 12
click at [855, 333] on button "Go to next page" at bounding box center [850, 331] width 15 height 12
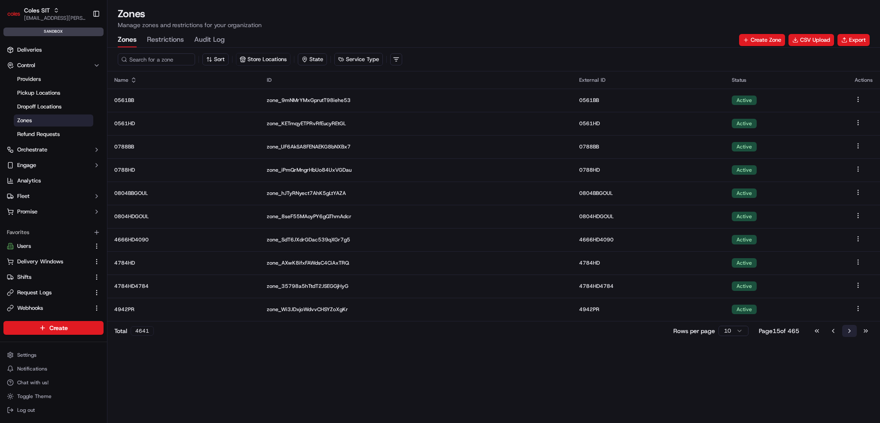
click at [847, 330] on button "Go to next page" at bounding box center [850, 331] width 15 height 12
click at [848, 327] on button "Go to next page" at bounding box center [850, 331] width 15 height 12
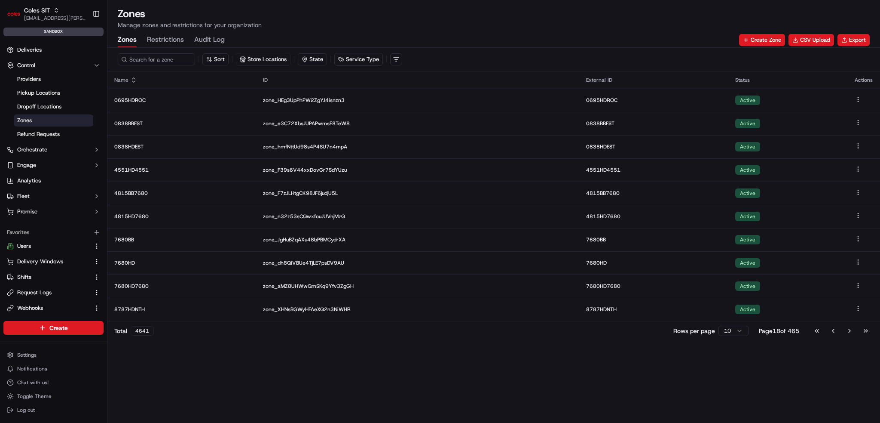
click at [848, 327] on button "Go to next page" at bounding box center [850, 331] width 15 height 12
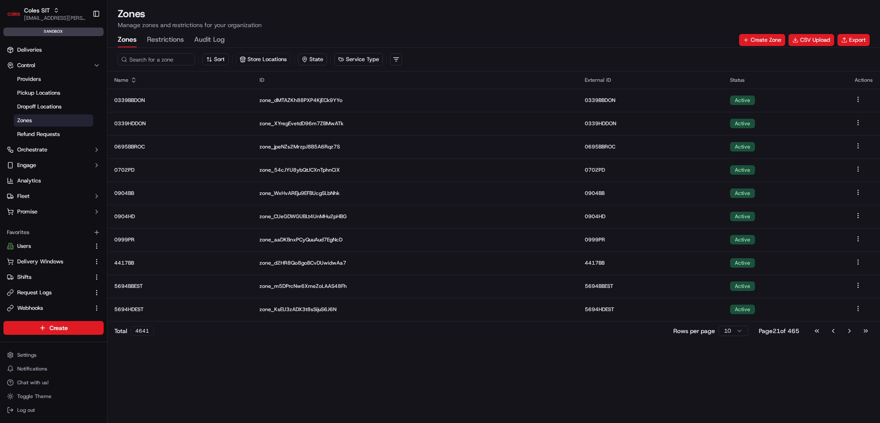
click at [848, 327] on button "Go to next page" at bounding box center [850, 331] width 15 height 12
